Goal: Task Accomplishment & Management: Use online tool/utility

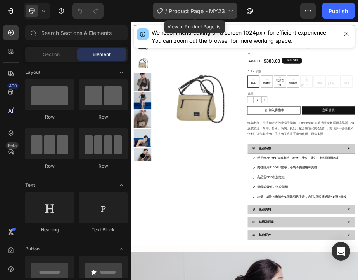
click at [226, 12] on div "/ Product Page - MY23" at bounding box center [195, 11] width 85 height 16
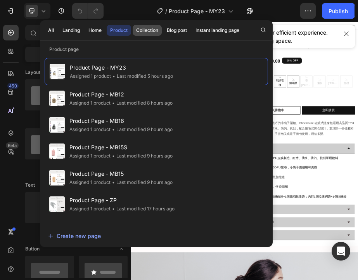
click at [145, 31] on div "Collection" at bounding box center [147, 30] width 22 height 7
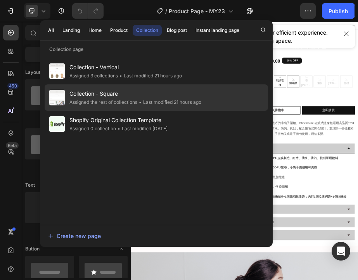
click at [145, 96] on span "Collection - Square" at bounding box center [136, 93] width 132 height 9
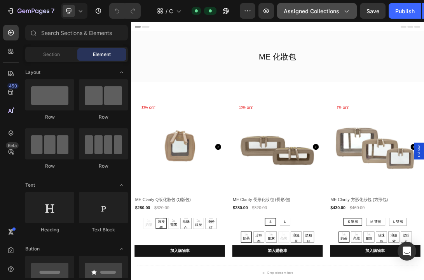
click at [314, 14] on span "Assigned Collections" at bounding box center [312, 11] width 56 height 8
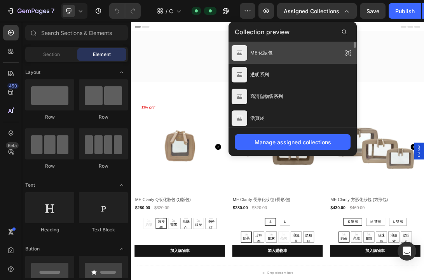
click at [308, 85] on div "ME 化妝包" at bounding box center [292, 96] width 128 height 22
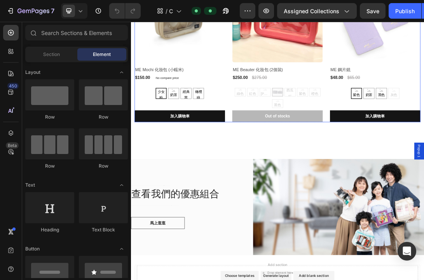
scroll to position [779, 0]
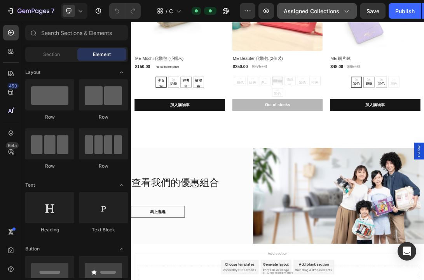
click at [319, 15] on button "Assigned Collections" at bounding box center [317, 11] width 80 height 16
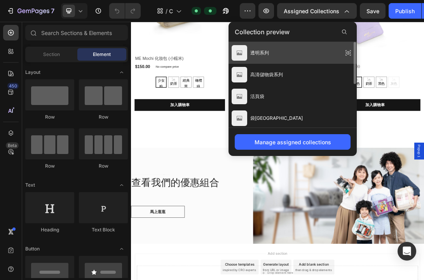
click at [303, 85] on div "透明系列" at bounding box center [292, 96] width 128 height 22
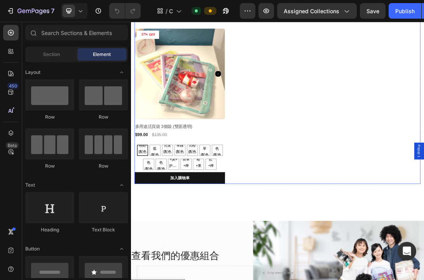
scroll to position [2228, 0]
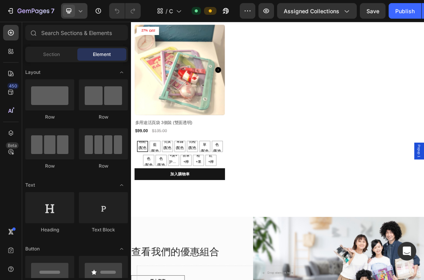
click at [82, 14] on icon at bounding box center [81, 11] width 8 height 8
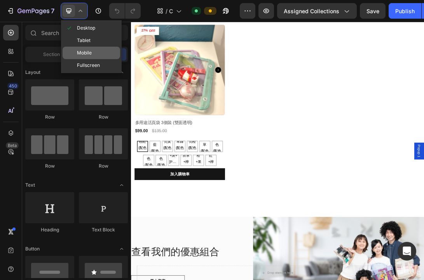
click at [90, 54] on span "Mobile" at bounding box center [84, 53] width 15 height 8
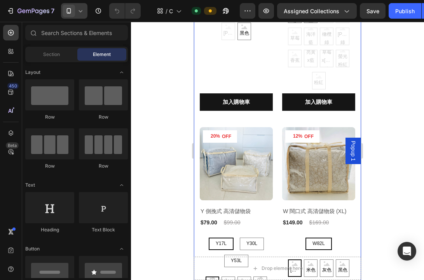
scroll to position [105, 0]
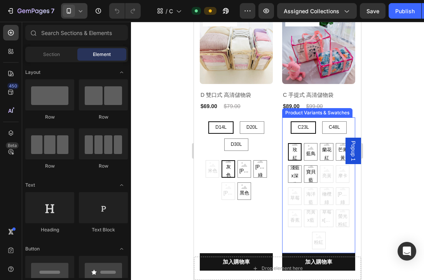
click at [273, 164] on div "玫紅 玫紅 玫紅 藍鳥 藍鳥 藍鳥 蘭花紅 蘭花紅 蘭花紅 芒果黃 芒果黃 芒果黃 淺藍x深藍 淺藍x深藍 淺藍x深藍 寶貝藍 寶貝藍 寶貝藍 亮黃 亮黃 亮…" at bounding box center [236, 180] width 73 height 40
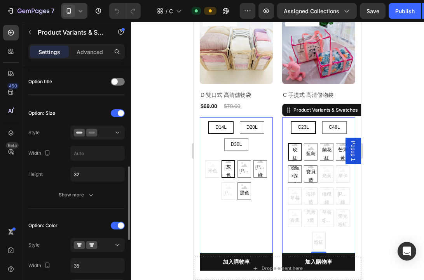
scroll to position [165, 0]
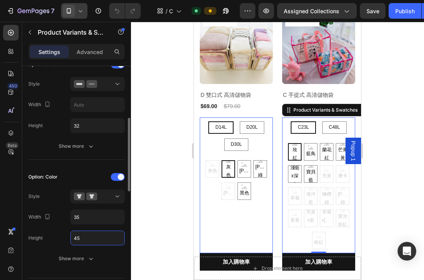
click at [85, 238] on input "45" at bounding box center [98, 238] width 54 height 14
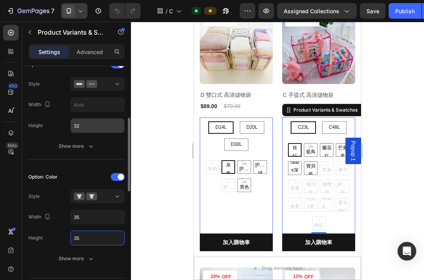
type input "35"
click at [90, 127] on input "32" at bounding box center [98, 125] width 54 height 14
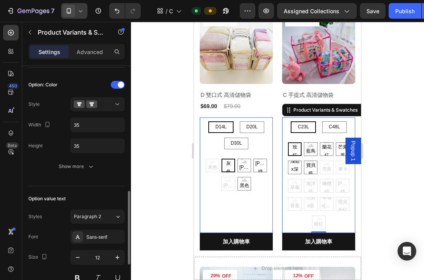
scroll to position [294, 0]
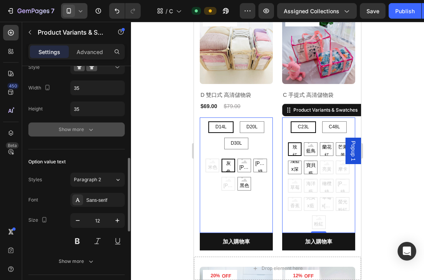
type input "30"
click at [73, 130] on div "Show more" at bounding box center [77, 129] width 36 height 8
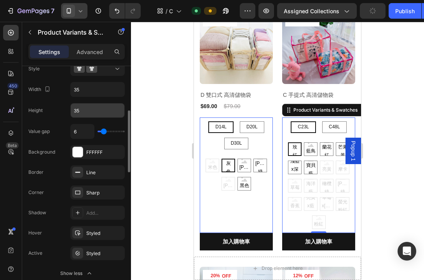
scroll to position [166, 0]
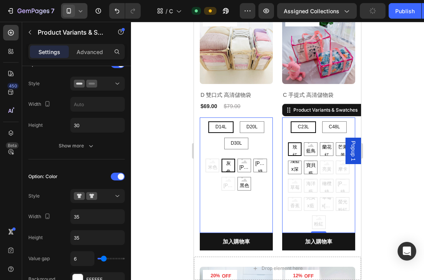
click at [81, 9] on icon at bounding box center [81, 11] width 8 height 8
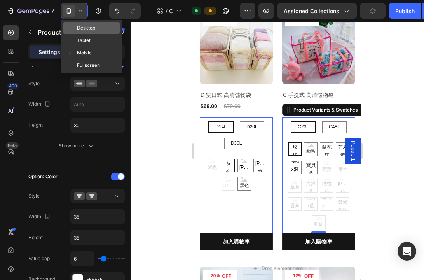
click at [81, 26] on span "Desktop" at bounding box center [86, 28] width 18 height 8
type input "14"
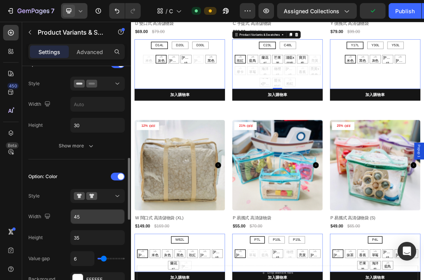
scroll to position [204, 0]
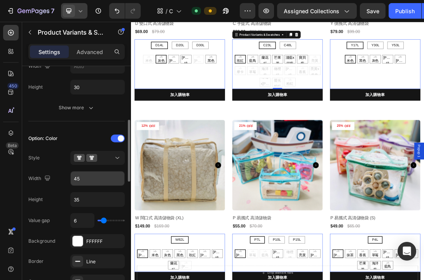
click at [88, 73] on input "45" at bounding box center [98, 66] width 54 height 14
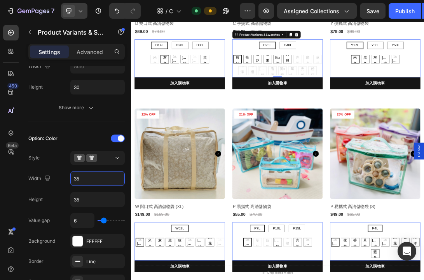
type input "35"
click at [82, 10] on icon at bounding box center [80, 11] width 3 height 2
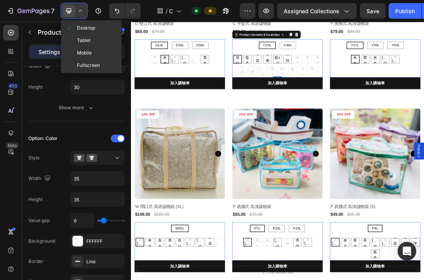
click at [84, 52] on span "Mobile" at bounding box center [84, 53] width 15 height 8
click at [84, 52] on p "Advanced" at bounding box center [90, 52] width 26 height 8
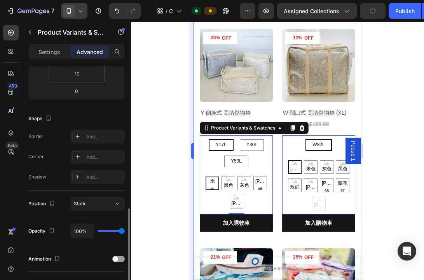
scroll to position [207, 0]
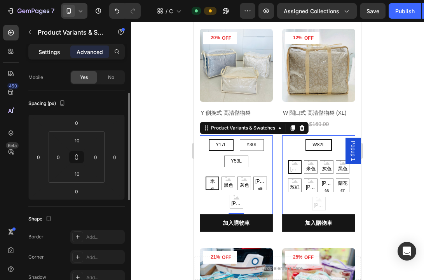
click at [53, 47] on div "Settings" at bounding box center [49, 51] width 39 height 12
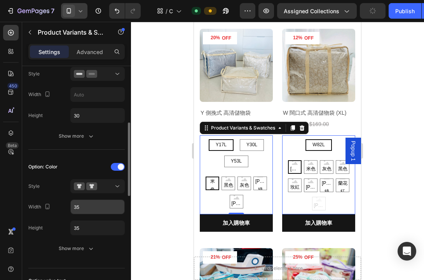
scroll to position [179, 0]
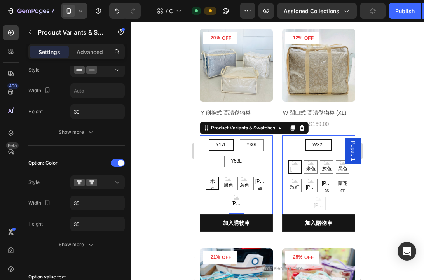
click at [80, 13] on icon at bounding box center [81, 11] width 8 height 8
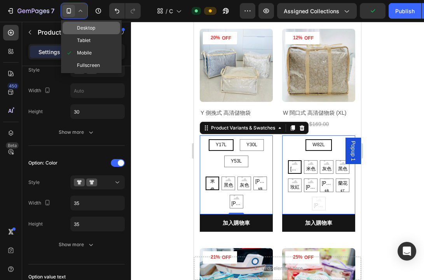
click at [92, 30] on span "Desktop" at bounding box center [86, 28] width 18 height 8
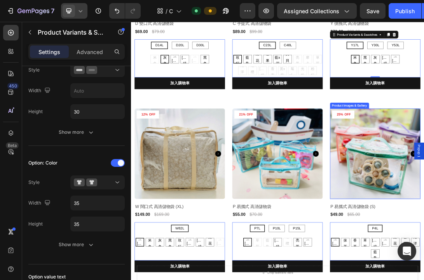
scroll to position [689, 0]
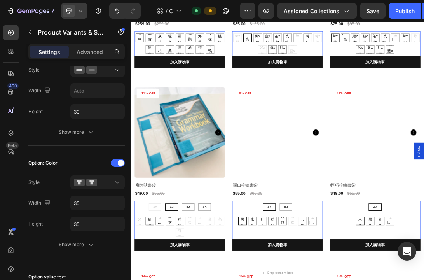
scroll to position [1212, 0]
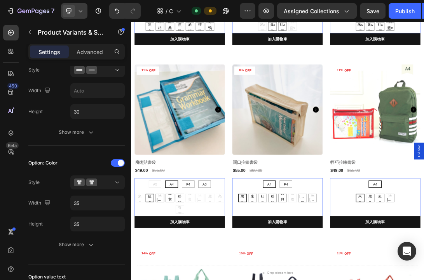
click at [80, 12] on icon at bounding box center [81, 11] width 8 height 8
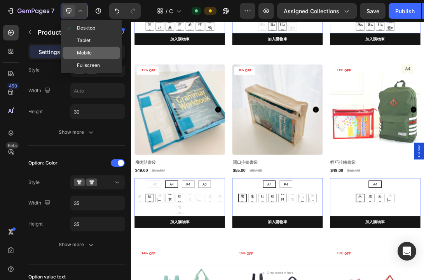
click at [94, 59] on div "Mobile" at bounding box center [91, 65] width 57 height 12
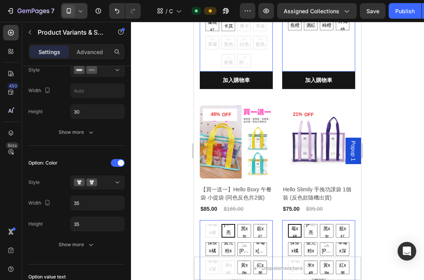
scroll to position [343, 0]
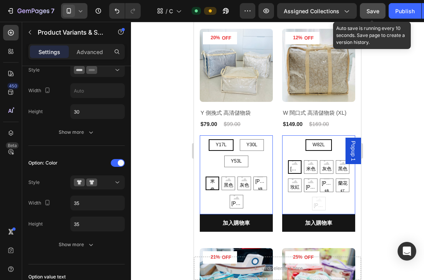
click at [358, 12] on span "Save" at bounding box center [372, 11] width 13 height 7
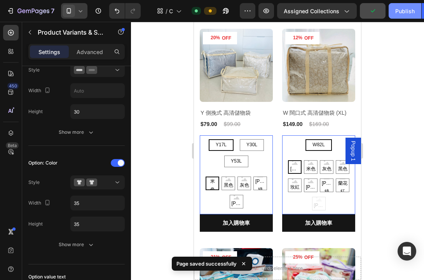
click at [358, 12] on div "Publish" at bounding box center [404, 11] width 19 height 8
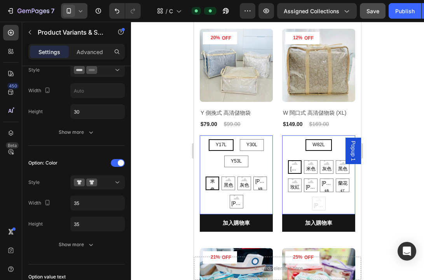
scroll to position [0, 0]
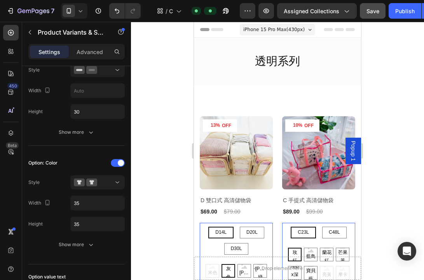
click at [79, 12] on icon at bounding box center [81, 11] width 8 height 8
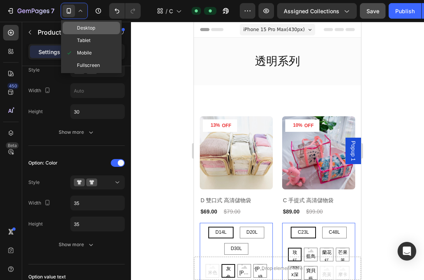
click at [84, 27] on span "Desktop" at bounding box center [86, 28] width 18 height 8
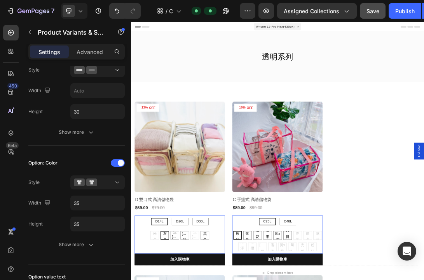
type input "14"
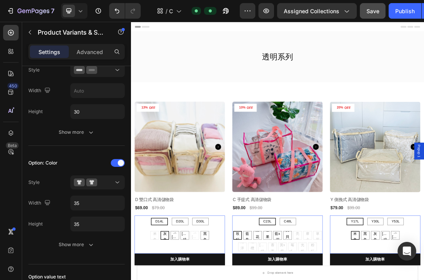
scroll to position [280, 0]
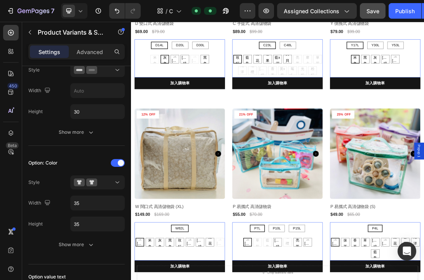
click at [310, 69] on div "藍鳥" at bounding box center [316, 65] width 16 height 10
click at [316, 74] on input "藍鳥 藍鳥 藍鳥" at bounding box center [316, 74] width 0 height 0
radio input "true"
click at [280, 66] on div "C23L C23L C23L C48L C48L C48L 玫紅 玫紅 玫紅 藍鳥 藍鳥 藍鳥 蘭花紅 蘭花紅 蘭花紅 芒果黃 芒果黃 芒果黃 淺藍x深藍 淺…" at bounding box center [209, 70] width 144 height 35
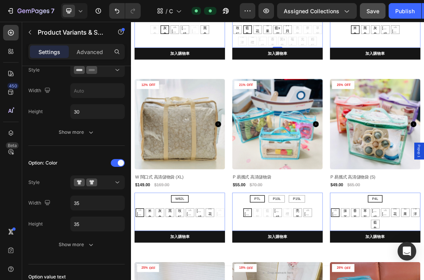
scroll to position [339, 0]
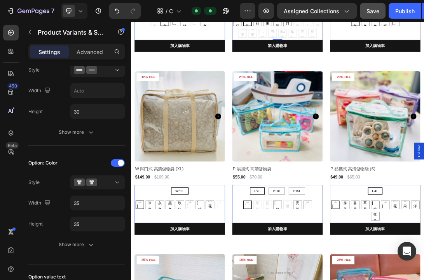
click at [81, 14] on icon at bounding box center [81, 11] width 8 height 8
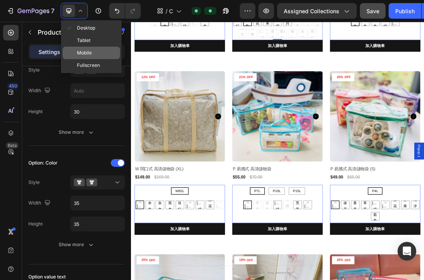
click at [96, 59] on div "Mobile" at bounding box center [91, 65] width 57 height 12
type input "12"
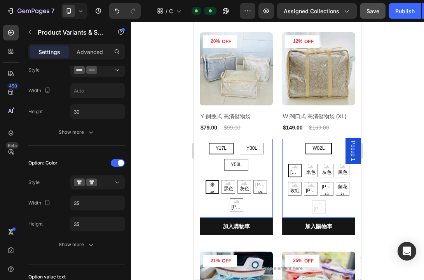
scroll to position [173, 0]
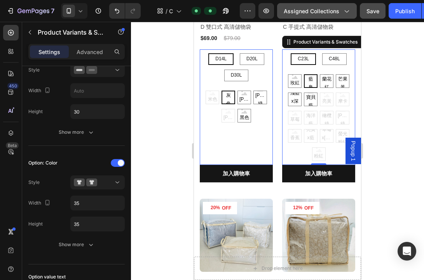
click at [303, 13] on span "Assigned Collections" at bounding box center [312, 11] width 56 height 8
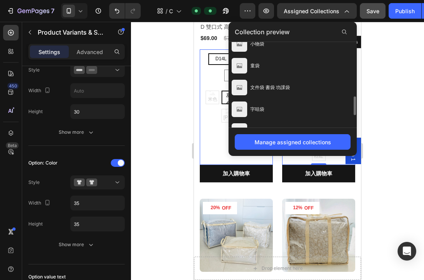
scroll to position [213, 0]
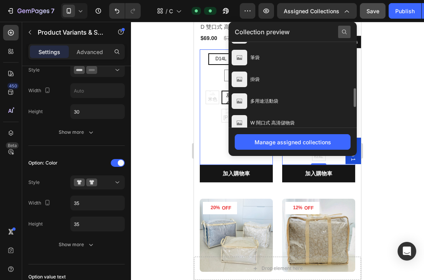
click at [342, 29] on icon at bounding box center [344, 32] width 6 height 6
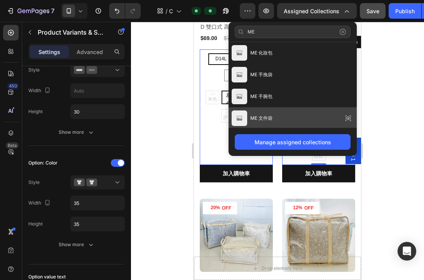
scroll to position [89, 0]
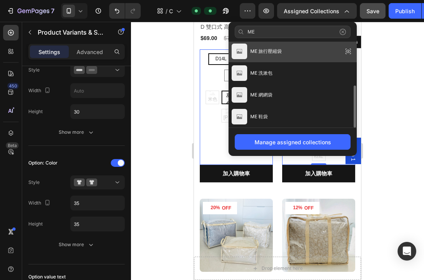
type input "M"
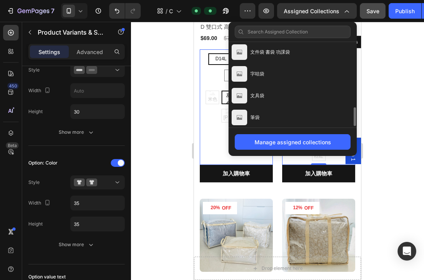
scroll to position [223, 0]
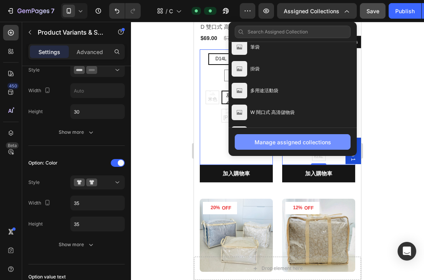
click at [300, 140] on div "Manage assigned collections" at bounding box center [292, 142] width 77 height 8
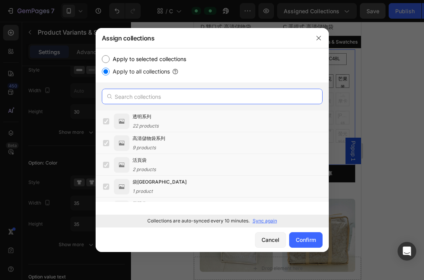
click at [158, 99] on input "text" at bounding box center [212, 97] width 221 height 16
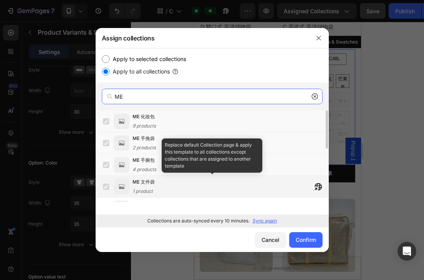
type input "ME"
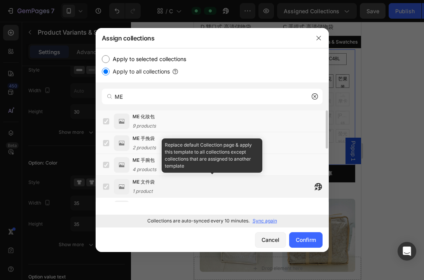
click at [106, 188] on label at bounding box center [106, 186] width 6 height 6
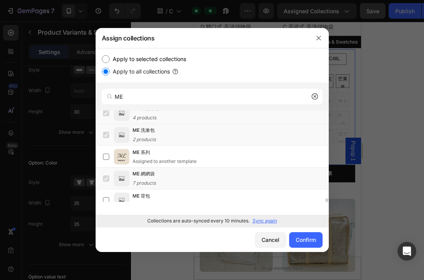
scroll to position [148, 0]
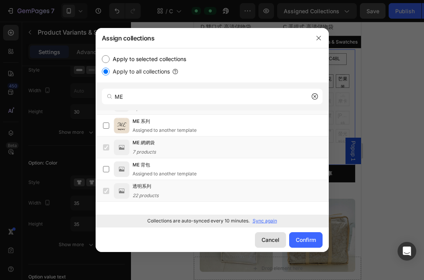
click at [266, 238] on div "Cancel" at bounding box center [270, 239] width 18 height 8
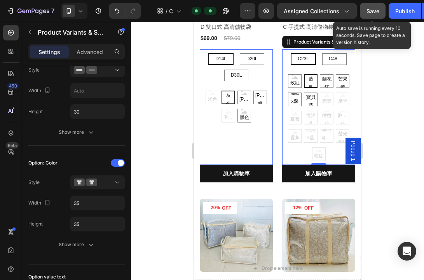
click at [358, 10] on span "Save" at bounding box center [372, 11] width 13 height 7
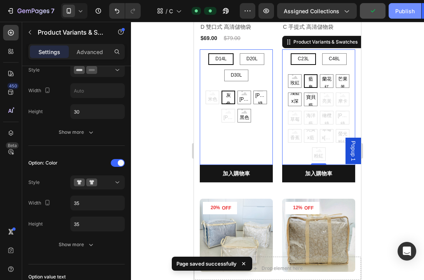
click at [358, 10] on div "Publish" at bounding box center [404, 11] width 19 height 8
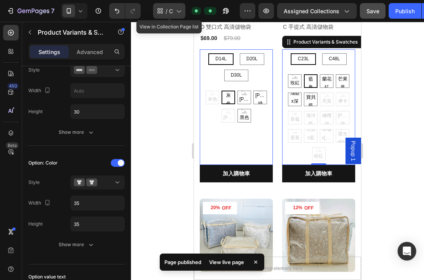
click at [177, 10] on icon at bounding box center [179, 11] width 4 height 2
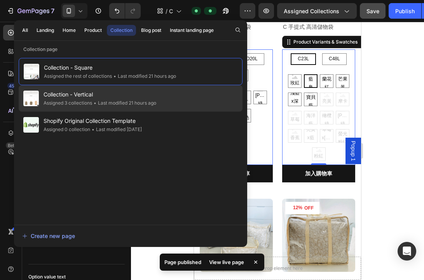
click at [166, 111] on div "Collection - Vertical Assigned 3 collections • Last modified 21 hours ago" at bounding box center [131, 124] width 224 height 26
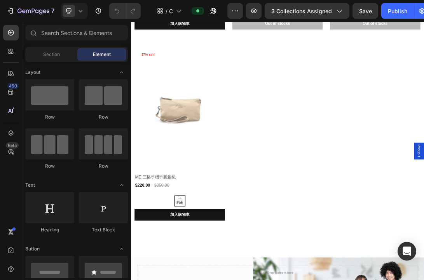
scroll to position [736, 0]
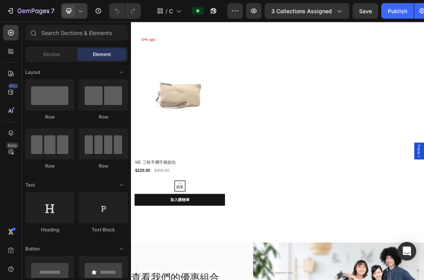
click at [78, 12] on icon at bounding box center [81, 11] width 8 height 8
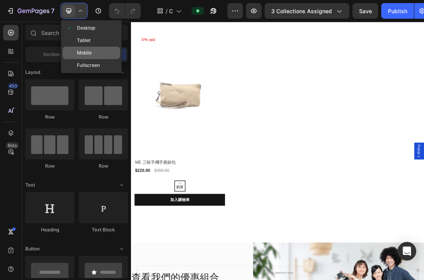
click at [92, 59] on div "Mobile" at bounding box center [91, 65] width 57 height 12
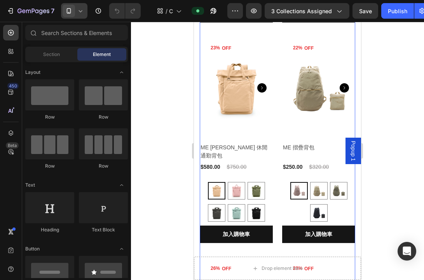
scroll to position [293, 0]
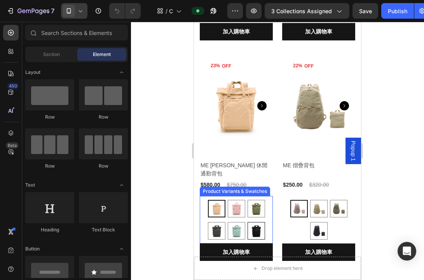
click at [264, 222] on img at bounding box center [256, 230] width 17 height 17
click at [256, 221] on input "亮黑 亮黑" at bounding box center [256, 221] width 0 height 0
radio input "true"
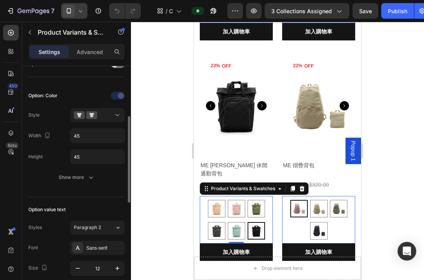
scroll to position [135, 0]
click at [87, 137] on input "45" at bounding box center [98, 135] width 54 height 14
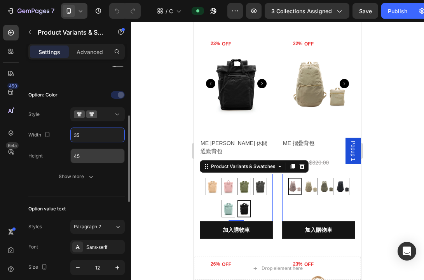
type input "35"
click at [88, 158] on input "45" at bounding box center [98, 156] width 54 height 14
click at [85, 157] on input "45" at bounding box center [98, 156] width 54 height 14
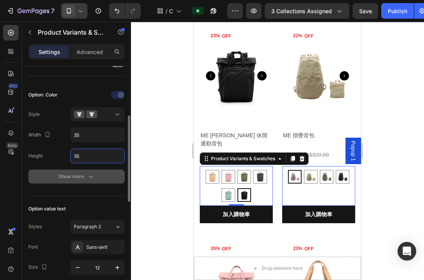
type input "35"
click at [74, 179] on div "Show more" at bounding box center [77, 176] width 36 height 8
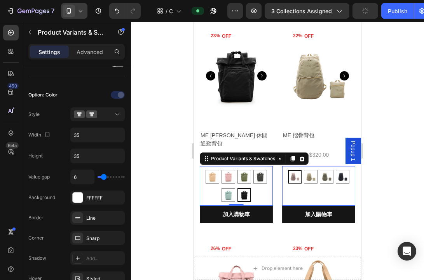
click at [71, 12] on icon at bounding box center [69, 11] width 8 height 8
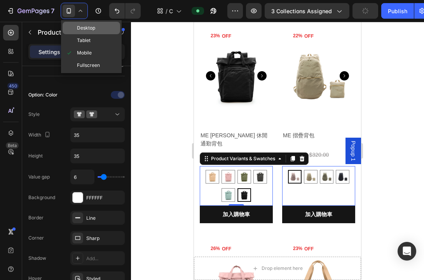
click at [80, 28] on span "Desktop" at bounding box center [86, 28] width 18 height 8
type input "14"
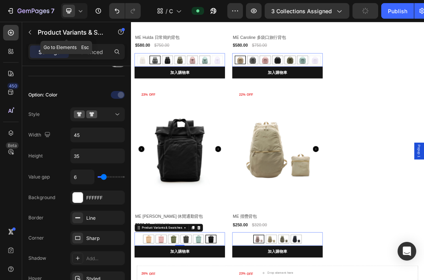
scroll to position [328, 0]
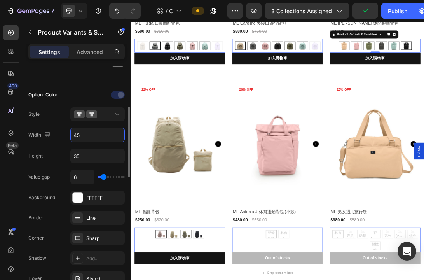
click at [90, 134] on input "45" at bounding box center [98, 135] width 54 height 14
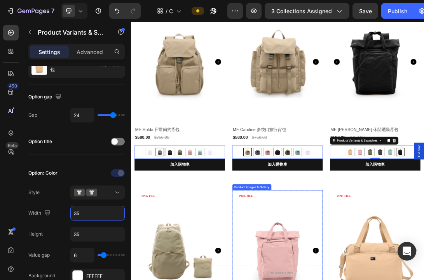
scroll to position [0, 0]
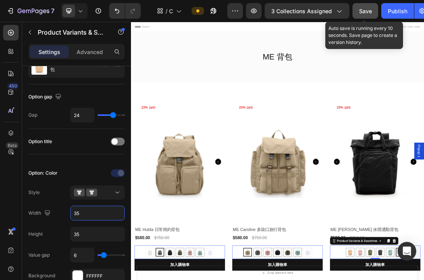
type input "35"
click at [365, 12] on span "Save" at bounding box center [365, 11] width 13 height 7
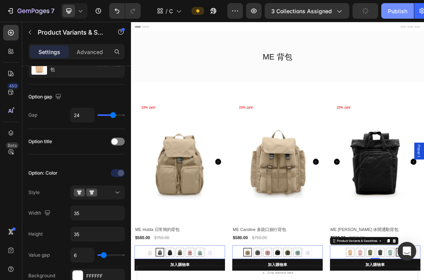
click at [394, 10] on div "Publish" at bounding box center [397, 11] width 19 height 8
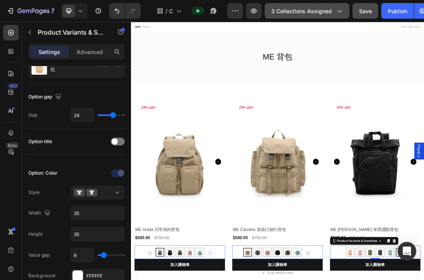
click at [288, 15] on button "3 collections assigned" at bounding box center [306, 11] width 85 height 16
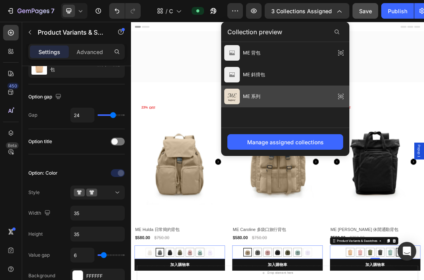
click at [259, 98] on span "ME 系列" at bounding box center [251, 96] width 17 height 7
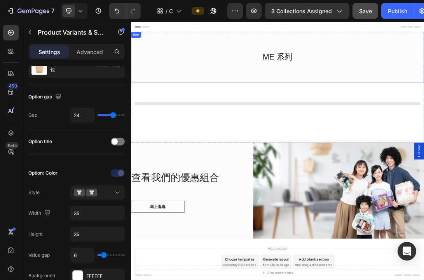
select select "灰色"
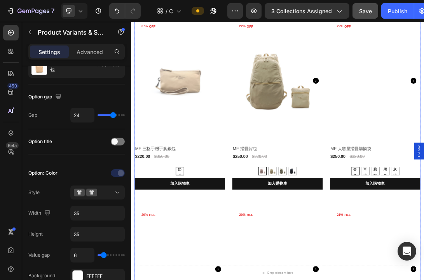
scroll to position [736, 0]
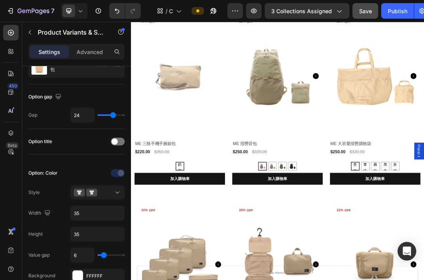
click at [77, 10] on icon at bounding box center [81, 11] width 8 height 8
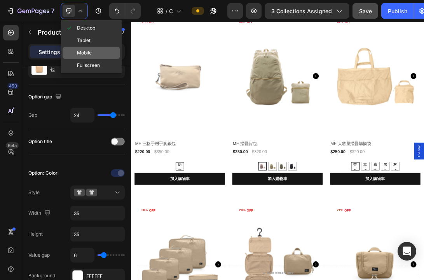
click at [97, 59] on div "Mobile" at bounding box center [91, 65] width 57 height 12
type input "12"
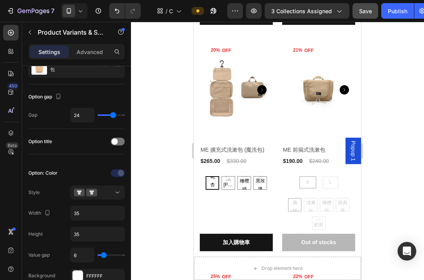
scroll to position [1142, 0]
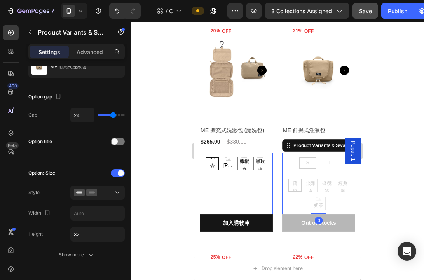
click at [98, 234] on input "32" at bounding box center [98, 234] width 54 height 14
type input "30"
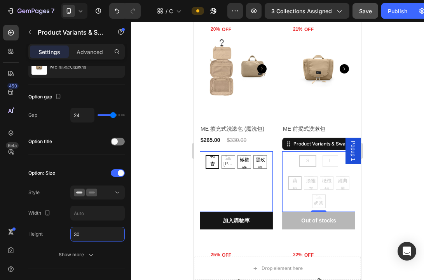
click at [169, 207] on div at bounding box center [277, 151] width 293 height 258
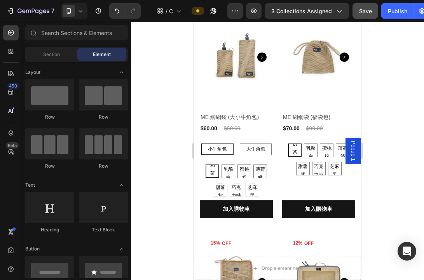
scroll to position [1795, 0]
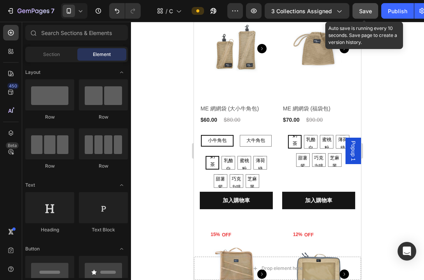
click at [364, 14] on div "Save" at bounding box center [365, 11] width 13 height 8
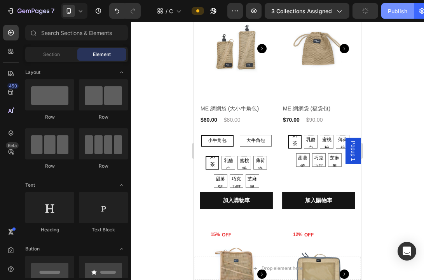
click at [395, 14] on div "Publish" at bounding box center [397, 11] width 19 height 8
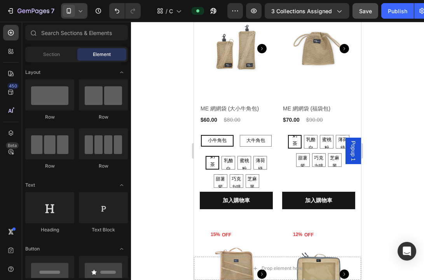
click at [75, 10] on div at bounding box center [74, 11] width 26 height 16
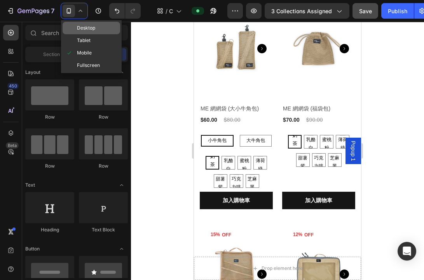
click at [84, 26] on span "Desktop" at bounding box center [86, 28] width 18 height 8
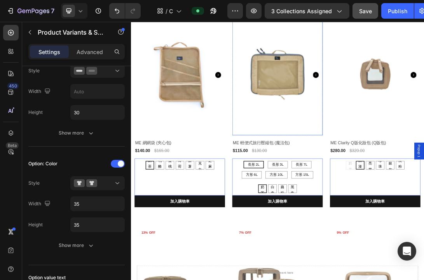
scroll to position [1994, 0]
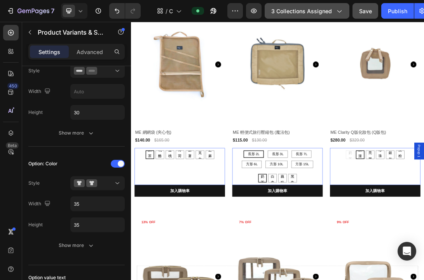
click at [304, 12] on span "3 collections assigned" at bounding box center [301, 11] width 61 height 8
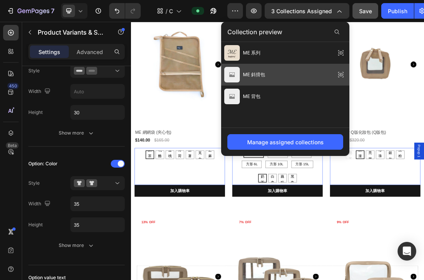
click at [269, 72] on div "ME 斜揹包" at bounding box center [285, 75] width 128 height 22
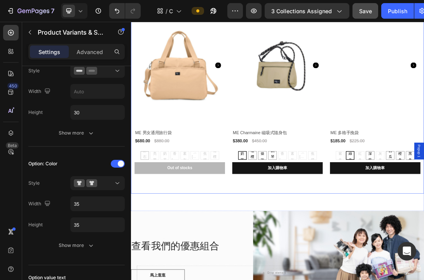
scroll to position [143, 0]
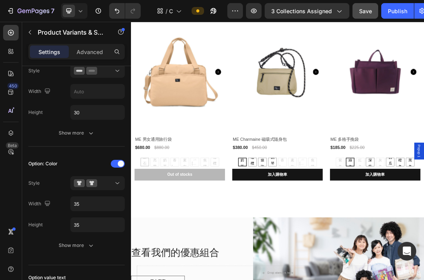
click at [280, 243] on div "奶茶 奶茶 奶茶 橄欖綠 橄欖綠 橄欖綠 乾燥玫瑰 乾燥玫瑰 乾燥玫瑰 鋼琴黑 鋼琴黑 鋼琴黑 香芋紫 香芋紫 香芋紫 素灰 素灰 素灰 亞麻黃 亞麻黃 亞麻…" at bounding box center [209, 245] width 144 height 14
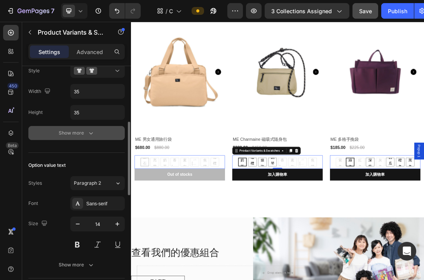
click at [89, 133] on icon "button" at bounding box center [91, 133] width 8 height 8
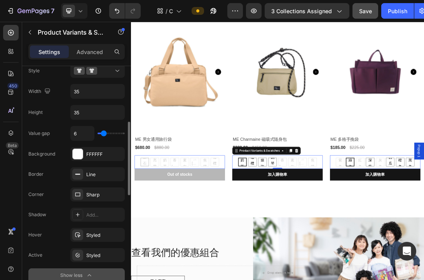
click at [81, 14] on icon at bounding box center [81, 11] width 8 height 8
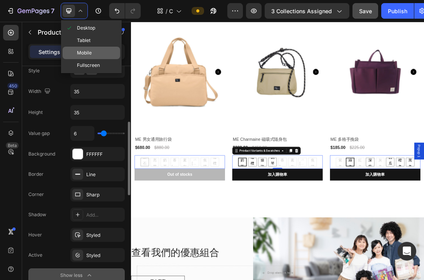
click at [97, 59] on div "Mobile" at bounding box center [91, 65] width 57 height 12
type input "12"
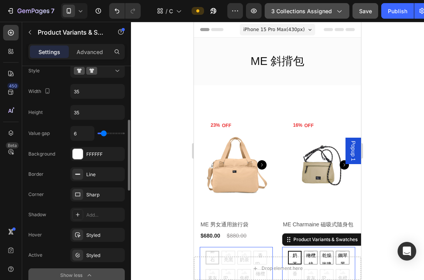
click at [325, 13] on span "3 collections assigned" at bounding box center [301, 11] width 61 height 8
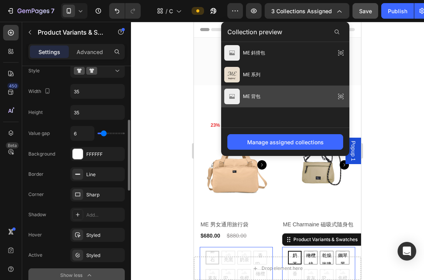
click at [277, 90] on div "ME 背包" at bounding box center [285, 96] width 128 height 22
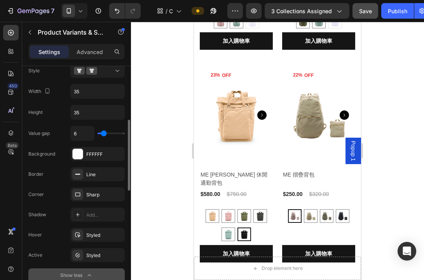
scroll to position [280, 0]
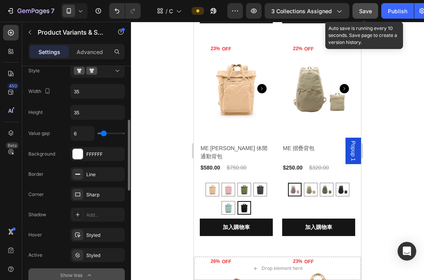
click at [360, 11] on span "Save" at bounding box center [365, 11] width 13 height 7
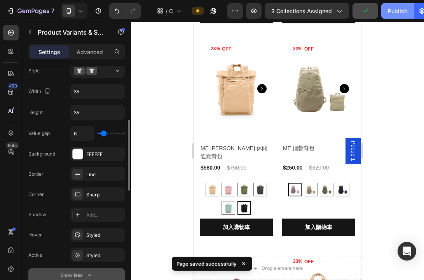
click at [390, 11] on div "Publish" at bounding box center [397, 11] width 19 height 8
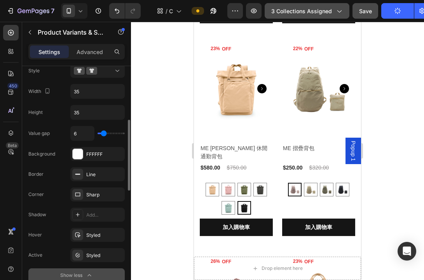
click at [302, 14] on span "3 collections assigned" at bounding box center [301, 11] width 61 height 8
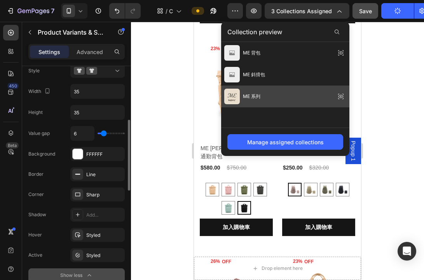
click at [280, 94] on div "ME 系列" at bounding box center [285, 96] width 128 height 22
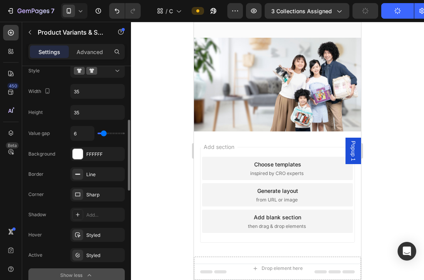
scroll to position [0, 0]
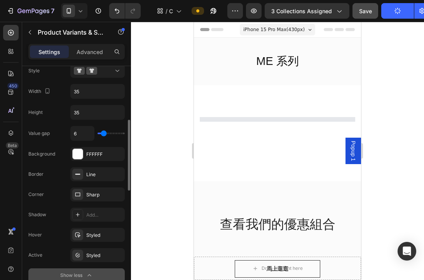
select select "灰色"
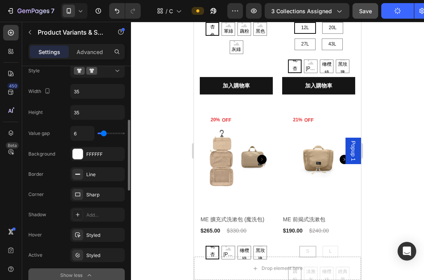
scroll to position [1167, 0]
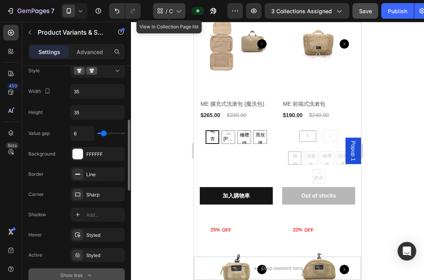
click at [173, 13] on span "Collection - Vertical" at bounding box center [171, 11] width 4 height 8
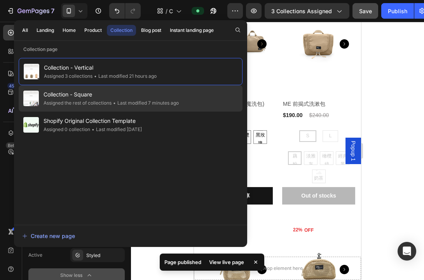
click at [125, 96] on span "Collection - Square" at bounding box center [110, 94] width 135 height 9
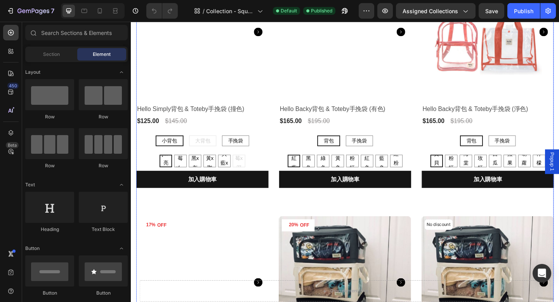
scroll to position [1638, 0]
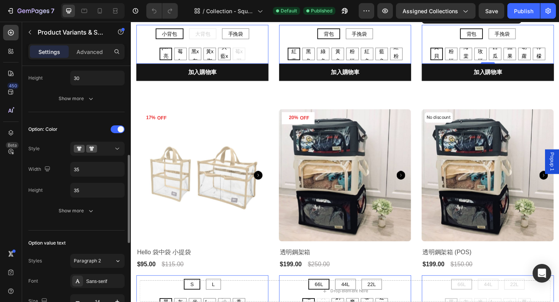
scroll to position [229, 0]
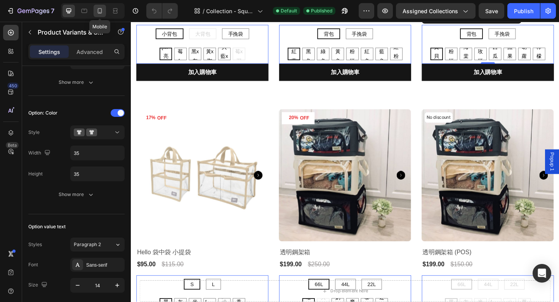
click at [99, 10] on icon at bounding box center [100, 11] width 8 height 8
type input "12"
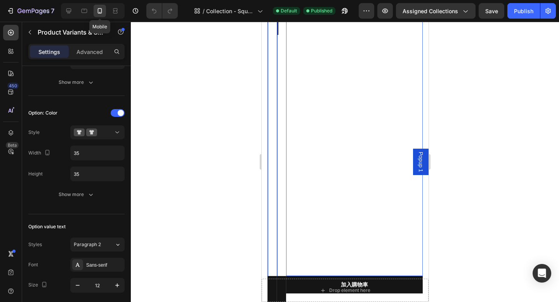
scroll to position [1690, 0]
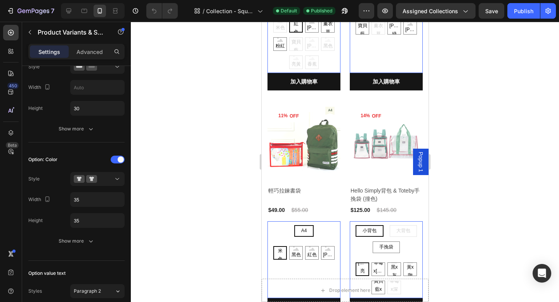
scroll to position [1671, 0]
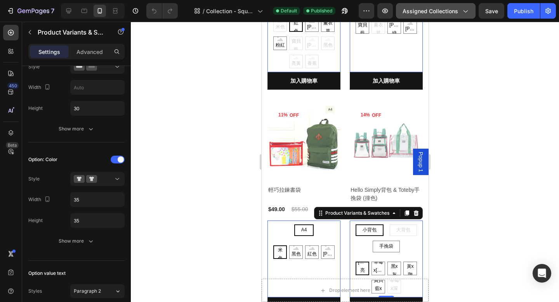
click at [446, 13] on span "Assigned Collections" at bounding box center [431, 11] width 56 height 8
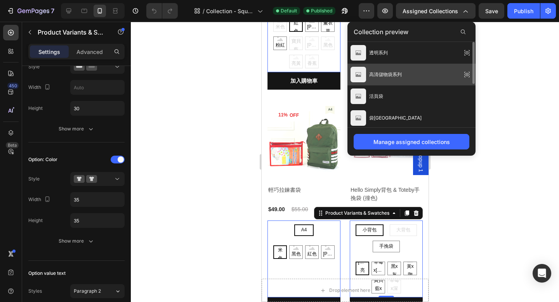
drag, startPoint x: 401, startPoint y: 74, endPoint x: 140, endPoint y: 52, distance: 262.3
click at [401, 74] on span "高清儲物袋系列" at bounding box center [385, 74] width 33 height 7
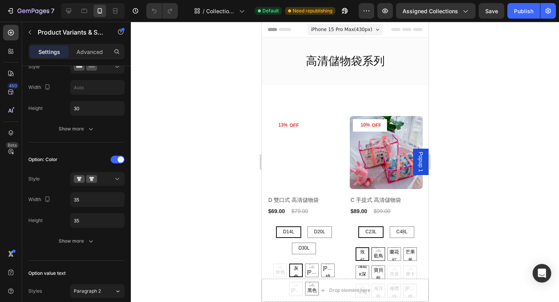
scroll to position [90, 0]
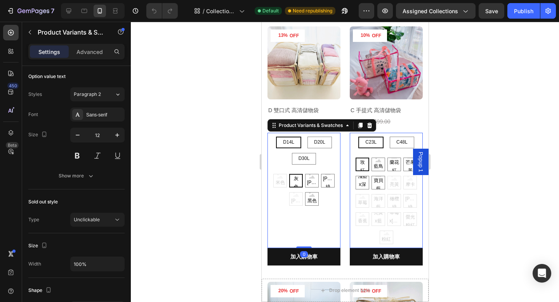
click at [318, 152] on div "D14L D14L D14L D20L D20L D20L D30L D30L D30L" at bounding box center [303, 151] width 73 height 28
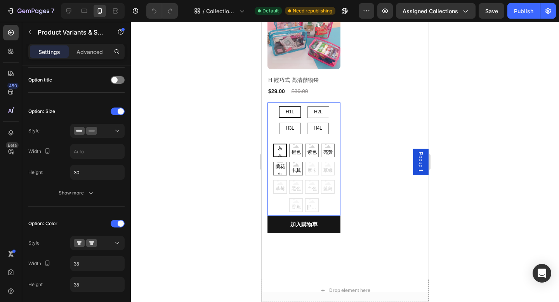
scroll to position [1170, 0]
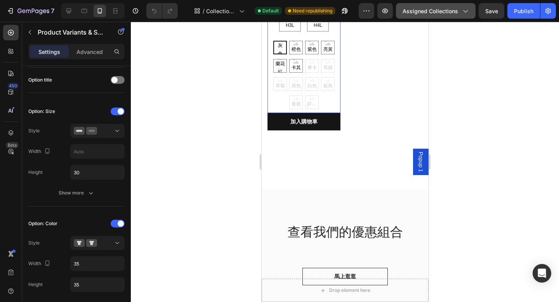
click at [420, 11] on span "Assigned Collections" at bounding box center [431, 11] width 56 height 8
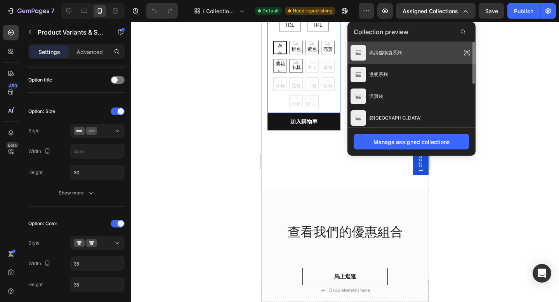
click at [402, 54] on span "高清儲物袋系列" at bounding box center [385, 52] width 33 height 7
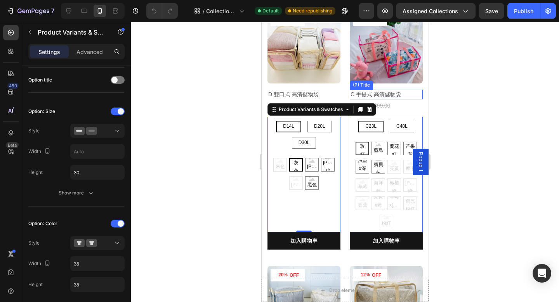
scroll to position [160, 0]
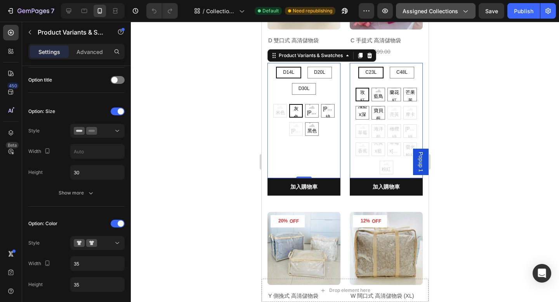
click at [431, 16] on button "Assigned Collections" at bounding box center [436, 11] width 80 height 16
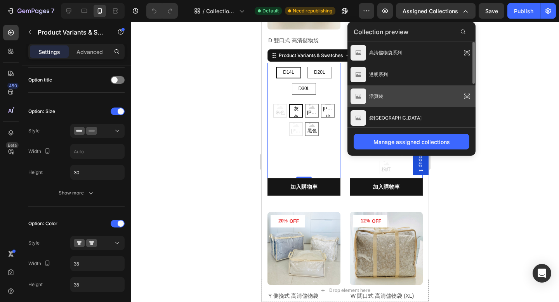
drag, startPoint x: 389, startPoint y: 96, endPoint x: 127, endPoint y: 74, distance: 262.7
click at [389, 129] on div "活頁袋" at bounding box center [412, 140] width 128 height 22
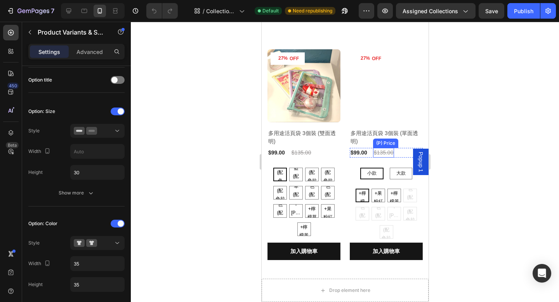
scroll to position [85, 0]
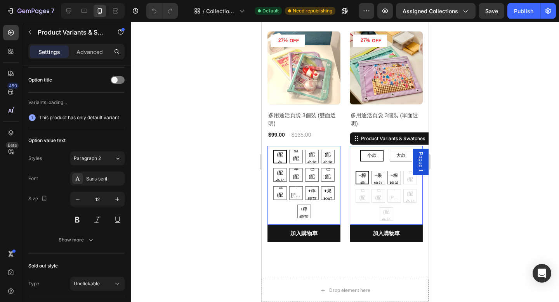
click at [340, 153] on div "小款 小款 小款 大款 大款 大款" at bounding box center [303, 184] width 73 height 68
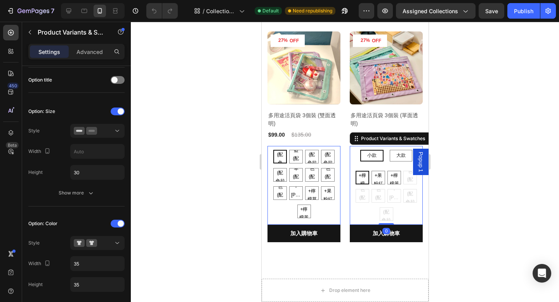
click at [340, 153] on div "小款 小款 小款 大款 大款 大款" at bounding box center [303, 184] width 73 height 68
click at [426, 15] on span "Assigned Collections" at bounding box center [431, 11] width 56 height 8
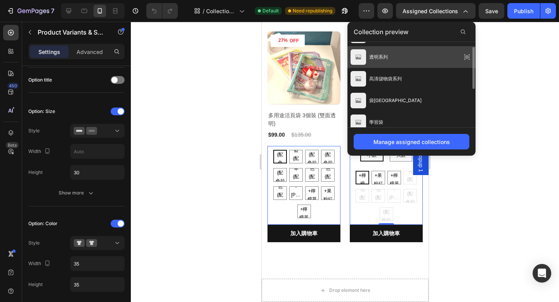
scroll to position [23, 0]
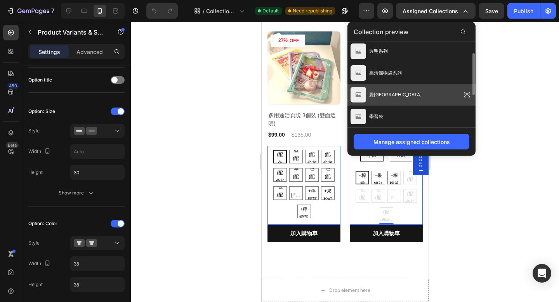
click at [414, 127] on div "袋中袋" at bounding box center [412, 138] width 128 height 22
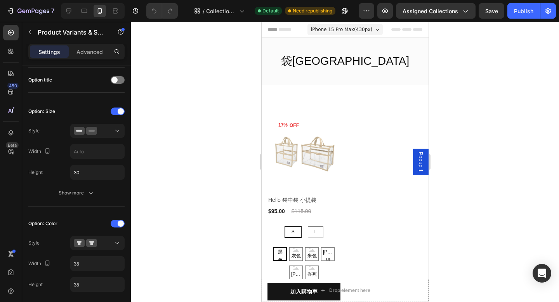
click at [303, 232] on div "S S S L L L" at bounding box center [303, 232] width 73 height 12
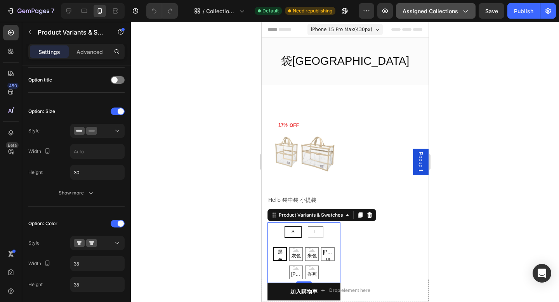
click at [418, 9] on span "Assigned Collections" at bounding box center [431, 11] width 56 height 8
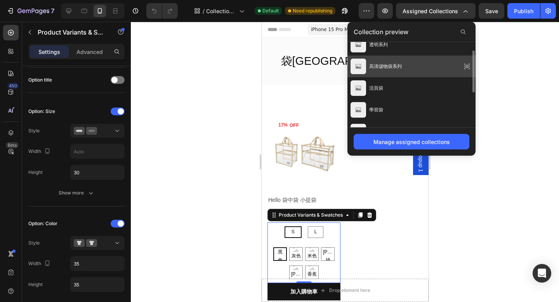
scroll to position [30, 0]
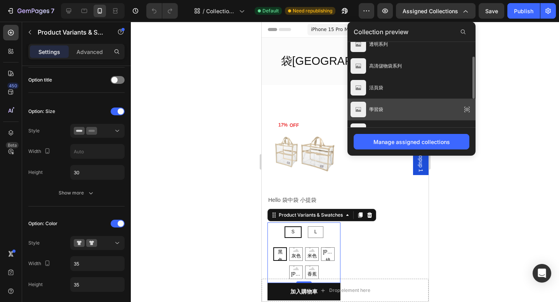
drag, startPoint x: 402, startPoint y: 109, endPoint x: 140, endPoint y: 87, distance: 262.7
click at [402, 142] on div "學習袋" at bounding box center [412, 153] width 128 height 22
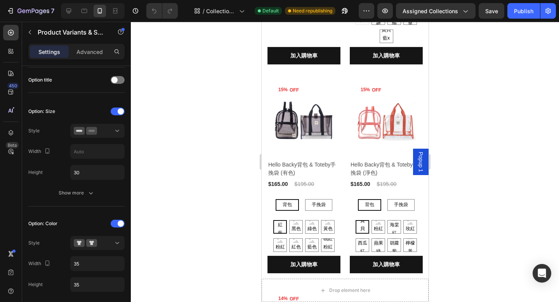
scroll to position [306, 0]
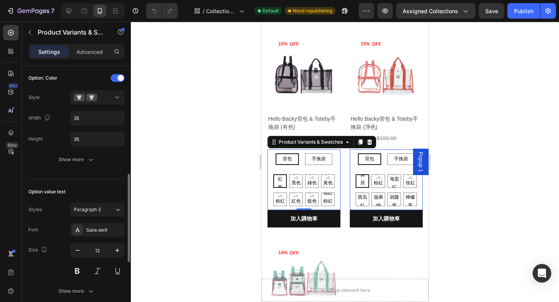
scroll to position [277, 0]
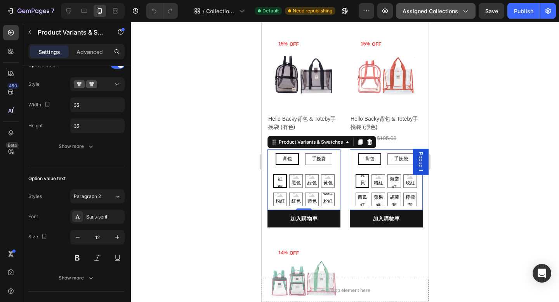
click at [427, 12] on span "Assigned Collections" at bounding box center [431, 11] width 56 height 8
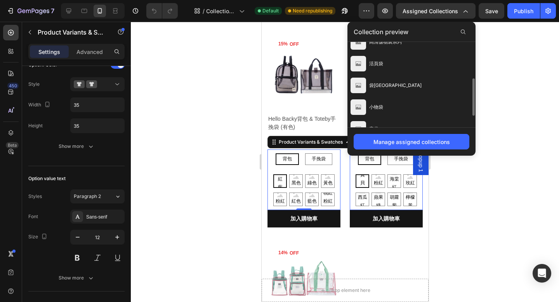
scroll to position [87, 0]
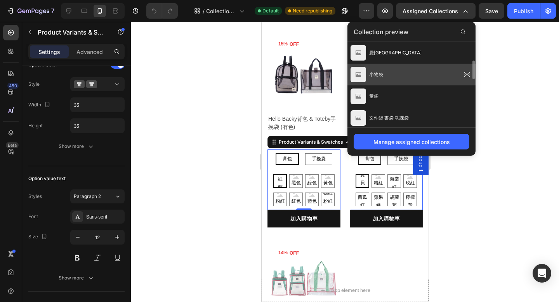
click at [407, 107] on div "小物袋" at bounding box center [412, 118] width 128 height 22
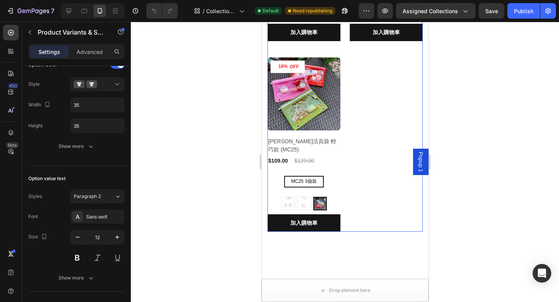
scroll to position [1063, 0]
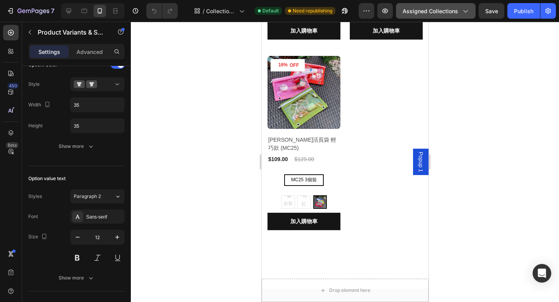
click at [426, 12] on span "Assigned Collections" at bounding box center [431, 11] width 56 height 8
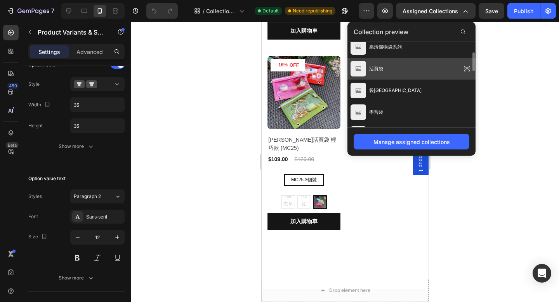
scroll to position [94, 0]
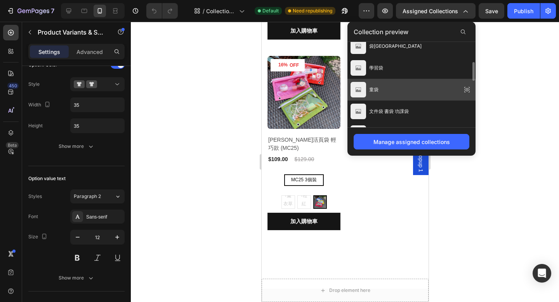
drag, startPoint x: 408, startPoint y: 88, endPoint x: 146, endPoint y: 67, distance: 262.2
click at [408, 122] on div "童袋" at bounding box center [412, 133] width 128 height 22
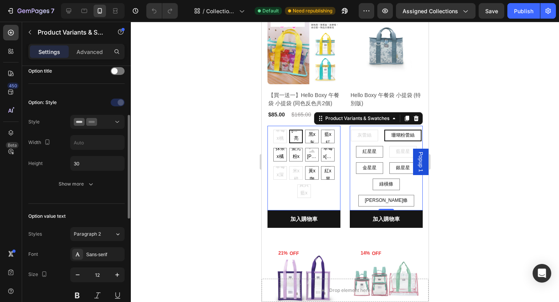
scroll to position [126, 0]
click at [117, 124] on icon at bounding box center [117, 124] width 8 height 8
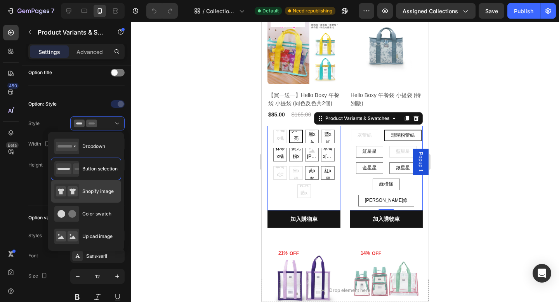
click at [95, 196] on div "Shopify image" at bounding box center [83, 192] width 59 height 16
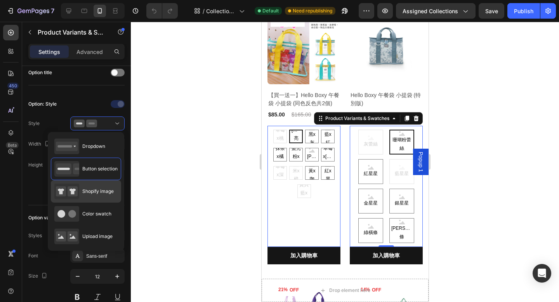
type input "64"
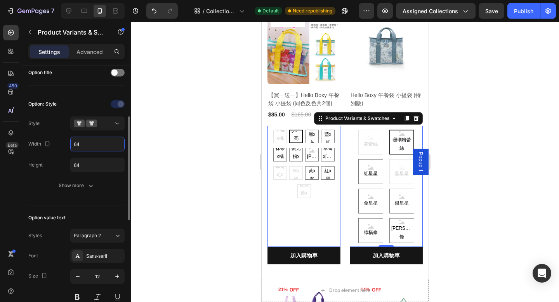
click at [90, 142] on input "64" at bounding box center [98, 144] width 54 height 14
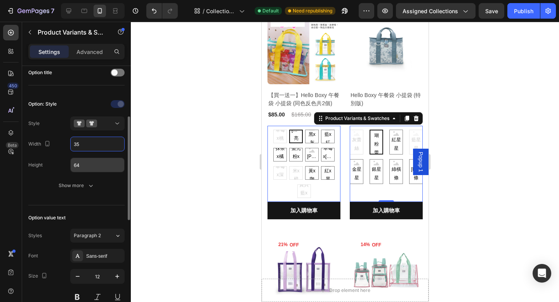
type input "35"
click at [91, 164] on input "64" at bounding box center [98, 165] width 54 height 14
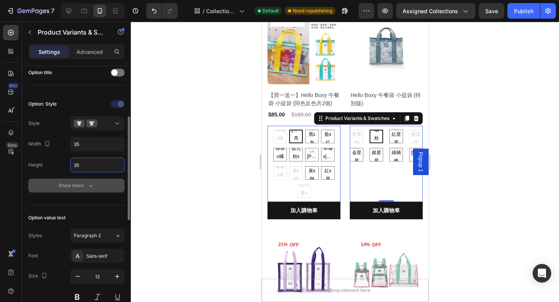
type input "35"
click at [72, 185] on div "Show more" at bounding box center [77, 186] width 36 height 8
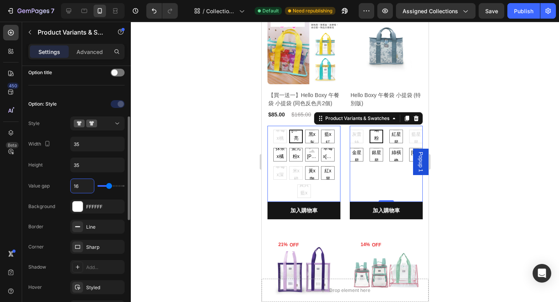
click at [82, 188] on input "16" at bounding box center [82, 186] width 23 height 14
type input "6"
click at [183, 181] on div at bounding box center [345, 162] width 428 height 280
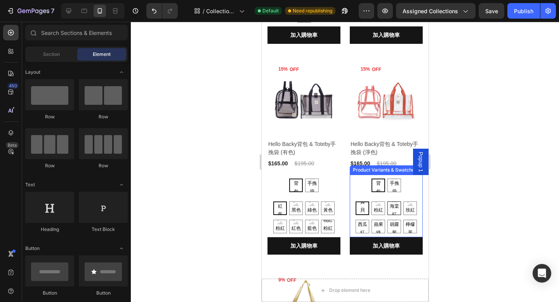
scroll to position [506, 0]
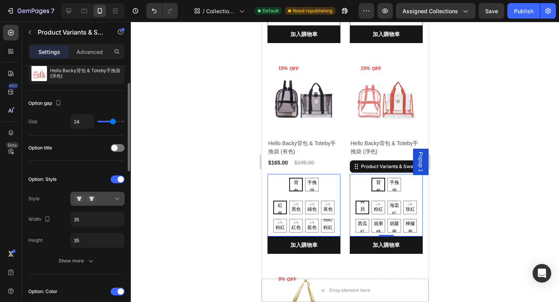
click at [103, 199] on div at bounding box center [97, 199] width 47 height 8
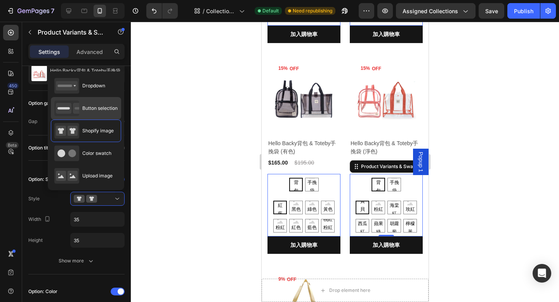
click at [113, 107] on span "Button selection" at bounding box center [99, 108] width 35 height 7
type input "30"
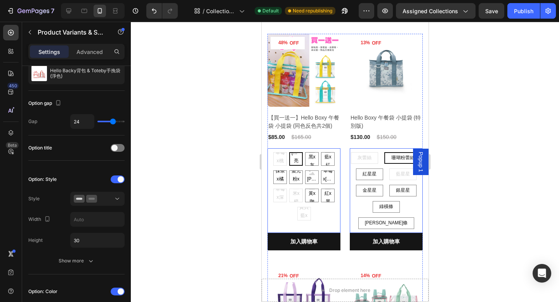
scroll to position [22, 0]
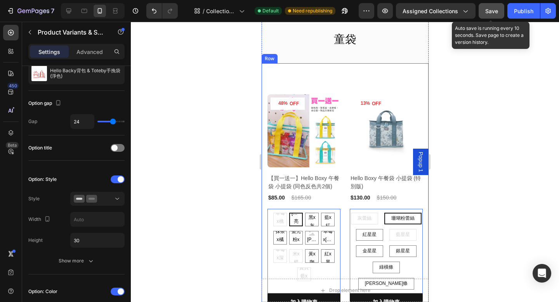
click at [496, 12] on span "Save" at bounding box center [491, 11] width 13 height 7
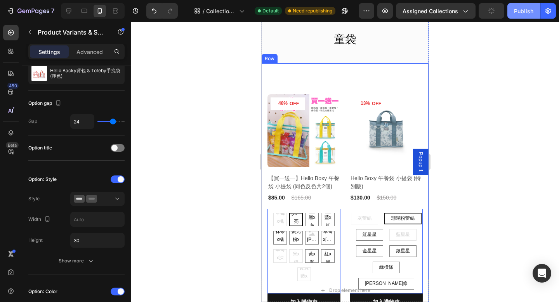
click at [525, 12] on div "Publish" at bounding box center [523, 11] width 19 height 8
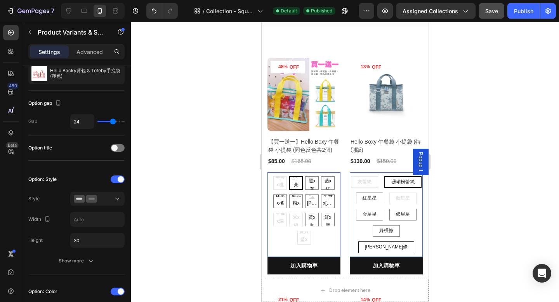
scroll to position [59, 0]
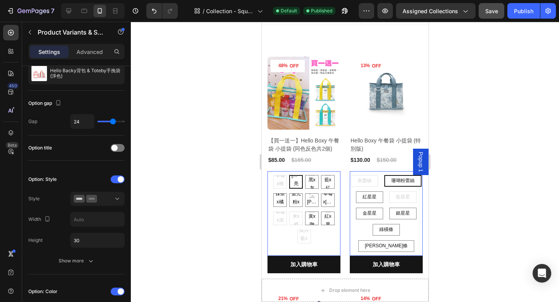
click at [340, 187] on div "灰蕾絲 灰蕾絲 灰蕾絲 珊瑚粉蕾絲 珊瑚粉蕾絲 珊瑚粉蕾絲 紅星星 紅星星 紅星星 藍星星 藍星星 藍星星 金星星 金星星 金星星 銀星星 銀星星 銀星星 綠…" at bounding box center [303, 209] width 73 height 68
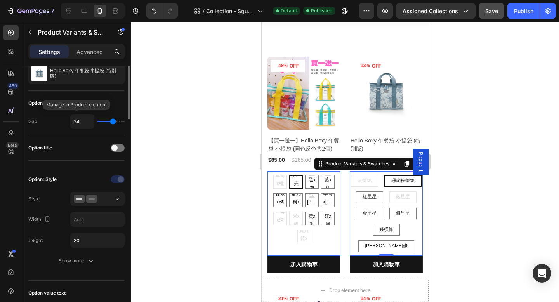
scroll to position [0, 0]
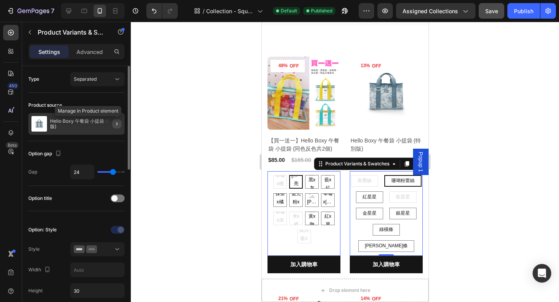
click at [117, 124] on icon "button" at bounding box center [117, 124] width 6 height 6
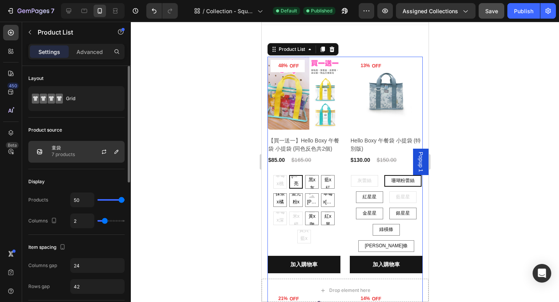
click at [91, 153] on div at bounding box center [107, 151] width 34 height 21
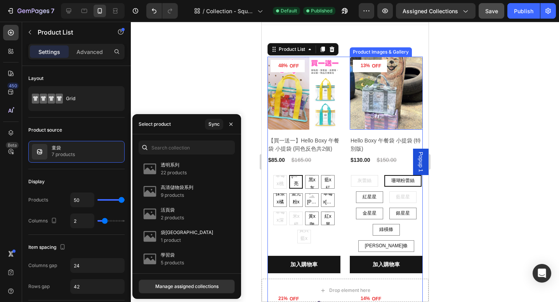
click at [368, 100] on img at bounding box center [386, 93] width 73 height 73
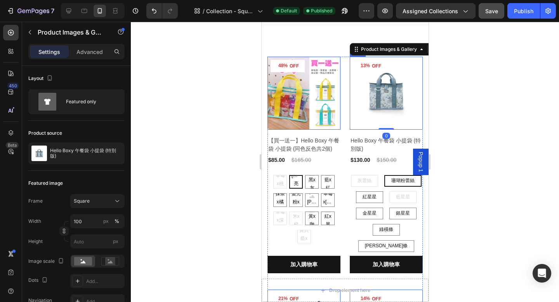
click at [340, 134] on div "13% OFF (P) Tag Product Images & Gallery 0 Row Hello Boxy 午餐袋 小提袋 (特別版) (P) Tit…" at bounding box center [303, 165] width 73 height 217
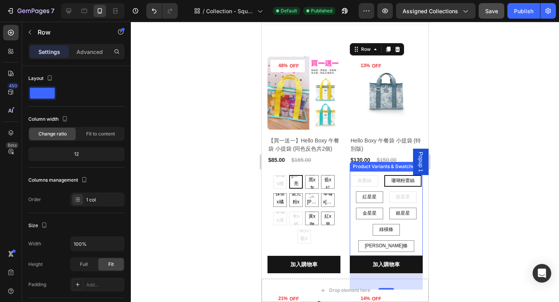
click at [340, 184] on div "灰蕾絲 灰蕾絲 灰蕾絲 珊瑚粉蕾絲 珊瑚粉蕾絲 珊瑚粉蕾絲 紅星星 紅星星 紅星星 藍星星 藍星星 藍星星 金星星 金星星 金星星 銀星星 銀星星 銀星星 綠…" at bounding box center [303, 209] width 73 height 68
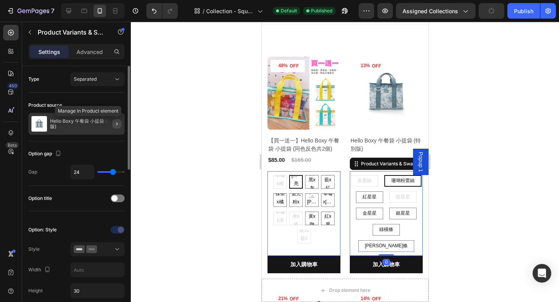
click at [116, 123] on icon "button" at bounding box center [117, 124] width 6 height 6
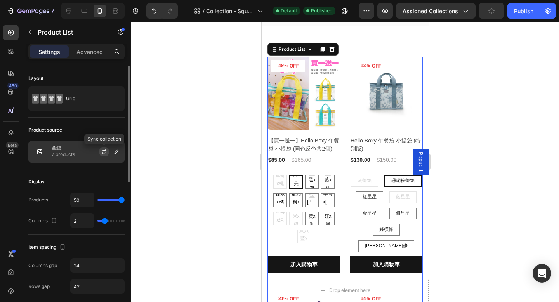
click at [101, 151] on icon "button" at bounding box center [104, 152] width 6 height 6
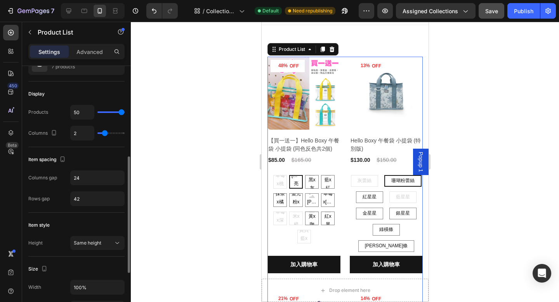
scroll to position [137, 0]
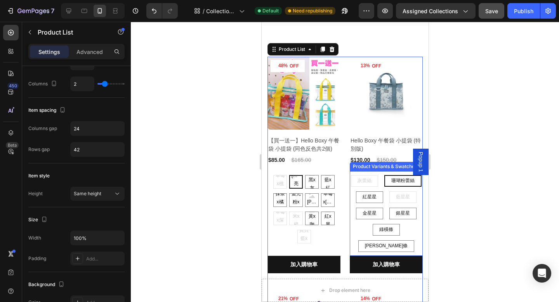
click at [340, 202] on div "灰蕾絲 灰蕾絲 灰蕾絲 珊瑚粉蕾絲 珊瑚粉蕾絲 珊瑚粉蕾絲 紅星星 紅星星 紅星星 藍星星 藍星星 藍星星 金星星 金星星 金星星 銀星星 銀星星 銀星星 綠…" at bounding box center [303, 209] width 73 height 68
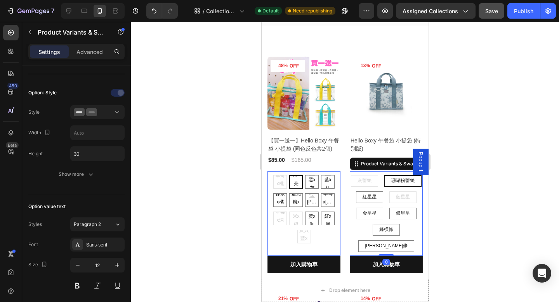
scroll to position [0, 0]
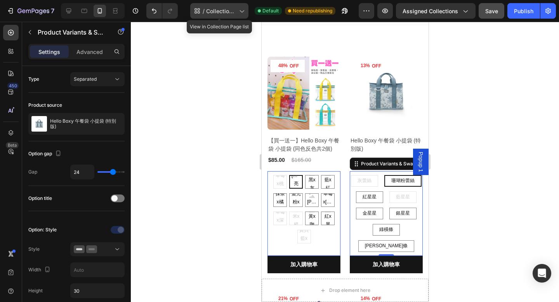
click at [209, 12] on span "Collection - Square" at bounding box center [221, 11] width 30 height 8
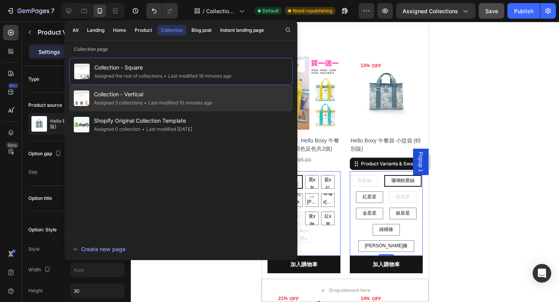
click at [192, 96] on span "Collection - Vertical" at bounding box center [153, 94] width 118 height 9
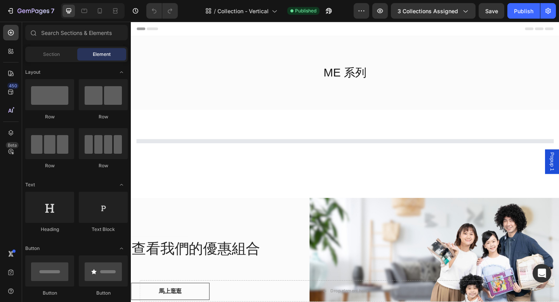
select select "灰色"
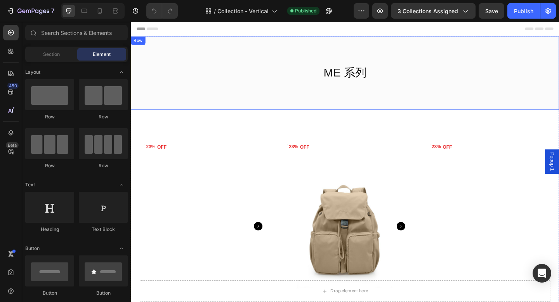
scroll to position [116, 0]
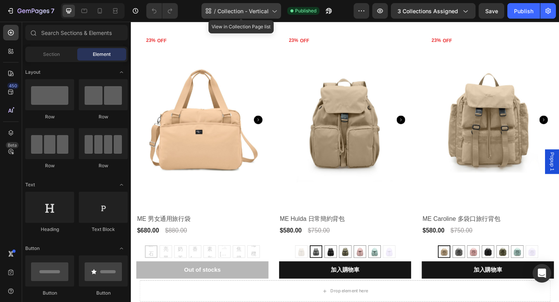
click at [253, 9] on span "Collection - Vertical" at bounding box center [242, 11] width 51 height 8
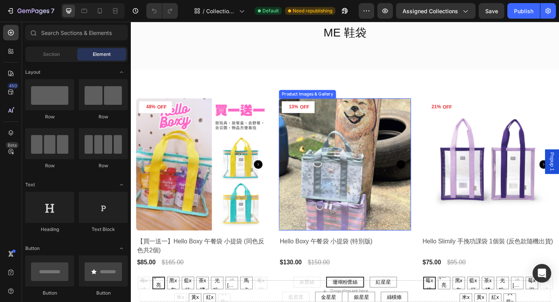
scroll to position [87, 0]
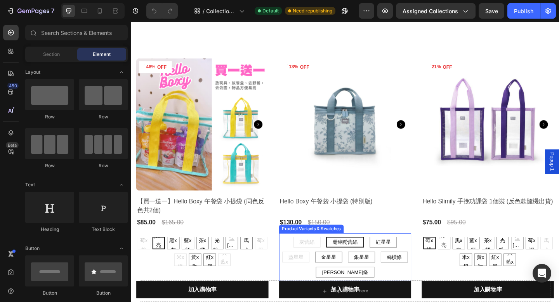
click at [280, 288] on div "灰蕾絲 灰蕾絲 灰蕾絲 珊瑚粉蕾絲 珊瑚粉蕾絲 珊瑚粉蕾絲 紅星星 紅星星 紅星星 藍星星 藍星星 藍星星 金星星 金星星 金星星 銀星星 銀星星 銀星星 綠…" at bounding box center [209, 272] width 144 height 32
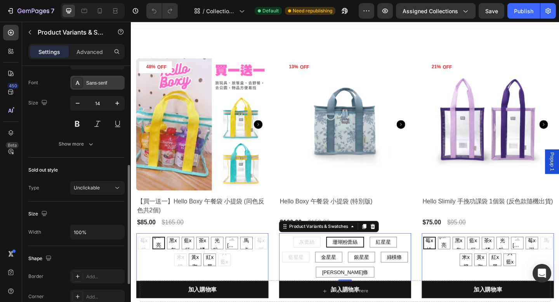
scroll to position [224, 0]
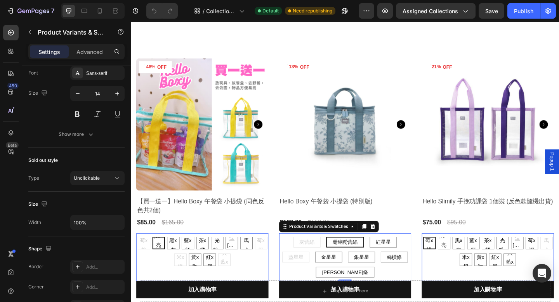
click at [280, 273] on div "灰蕾絲 灰蕾絲 灰蕾絲 珊瑚粉蕾絲 珊瑚粉蕾絲 珊瑚粉蕾絲 紅星星 紅星星 紅星星 藍星星 藍星星 藍星星 金星星 金星星 金星星 銀星星 銀星星 銀星星 綠…" at bounding box center [209, 272] width 144 height 32
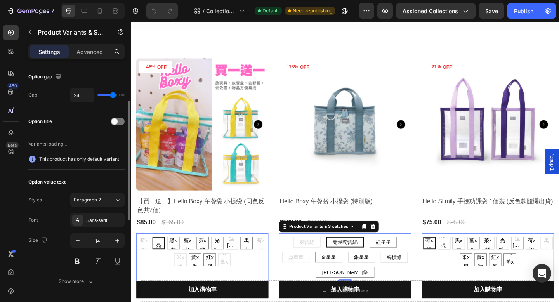
scroll to position [0, 0]
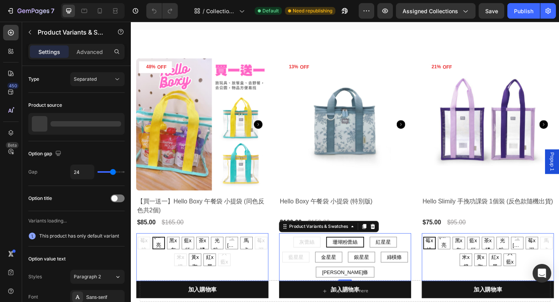
click at [280, 264] on div "灰蕾絲 灰蕾絲 灰蕾絲 珊瑚粉蕾絲 珊瑚粉蕾絲 珊瑚粉蕾絲 紅星星 紅星星 紅星星 藍星星 藍星星 藍星星 金星星 金星星 金星星 銀星星 銀星星 銀星星 綠…" at bounding box center [209, 272] width 144 height 32
click at [95, 122] on div at bounding box center [85, 123] width 71 height 5
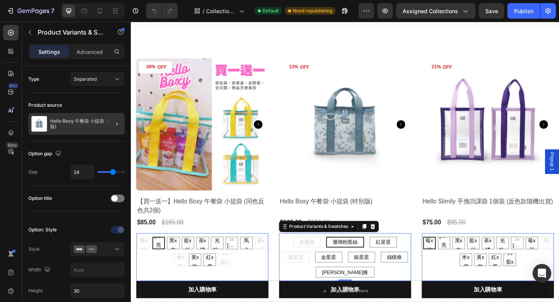
click at [110, 128] on div at bounding box center [114, 124] width 22 height 22
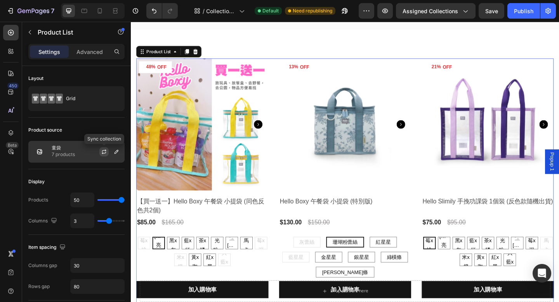
click at [106, 151] on icon "button" at bounding box center [104, 152] width 6 height 6
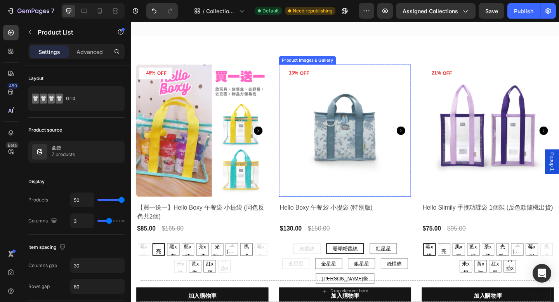
scroll to position [135, 0]
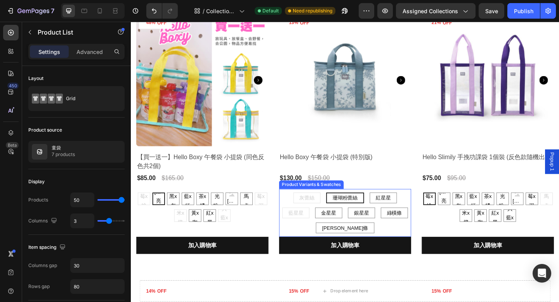
click at [280, 236] on div "灰蕾絲 灰蕾絲 灰蕾絲 珊瑚粉蕾絲 珊瑚粉蕾絲 珊瑚粉蕾絲 紅星星 紅星星 紅星星 藍星星 藍星星 藍星星 金星星 金星星 金星星 銀星星 銀星星 銀星星 綠…" at bounding box center [209, 224] width 144 height 32
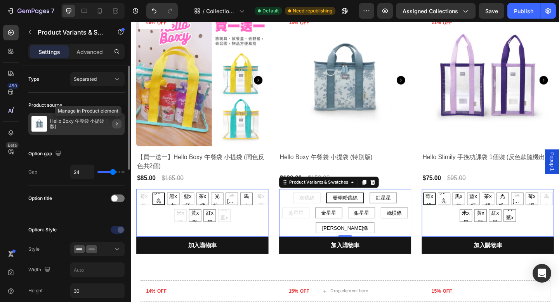
click at [118, 124] on icon "button" at bounding box center [117, 124] width 6 height 6
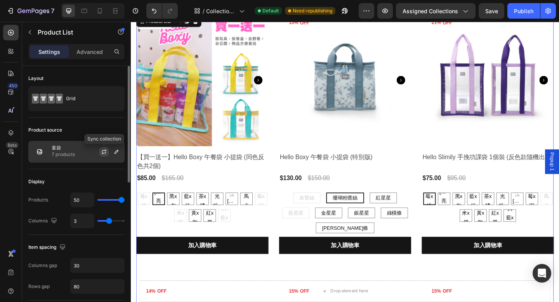
click at [104, 152] on icon "button" at bounding box center [104, 152] width 6 height 6
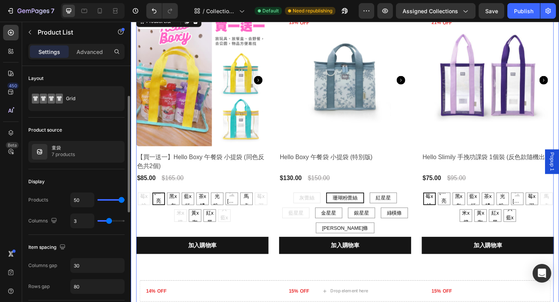
scroll to position [21, 0]
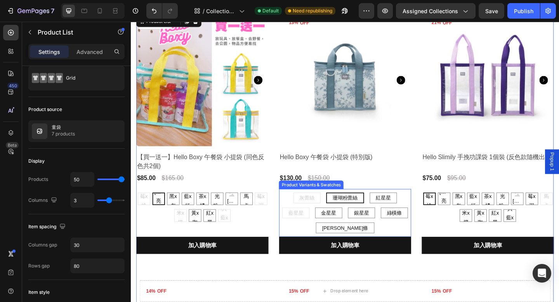
click at [280, 240] on div "灰蕾絲 灰蕾絲 灰蕾絲 珊瑚粉蕾絲 珊瑚粉蕾絲 珊瑚粉蕾絲 紅星星 紅星星 紅星星 藍星星 藍星星 藍星星 金星星 金星星 金星星 銀星星 銀星星 銀星星 綠…" at bounding box center [209, 224] width 144 height 32
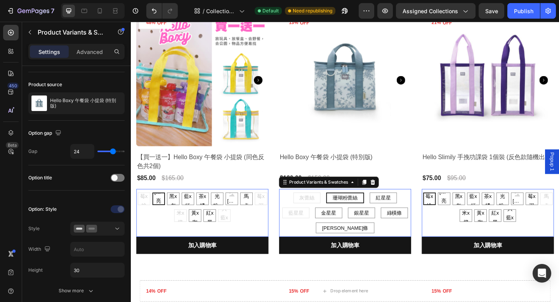
scroll to position [0, 0]
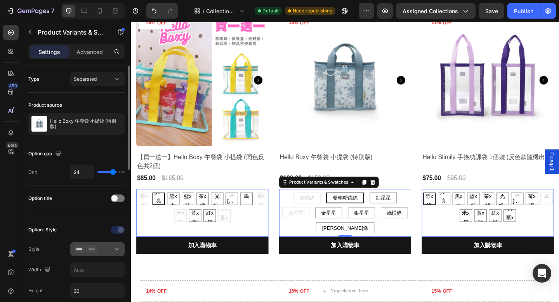
click at [93, 252] on icon at bounding box center [91, 249] width 11 height 8
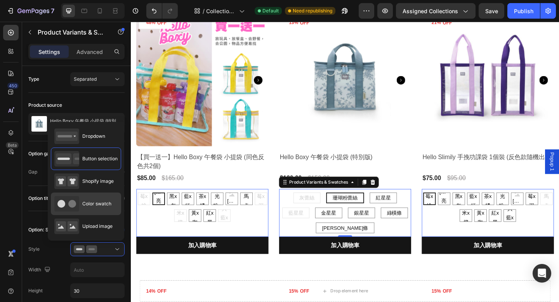
click at [96, 204] on span "Color swatch" at bounding box center [96, 203] width 29 height 7
type input "45"
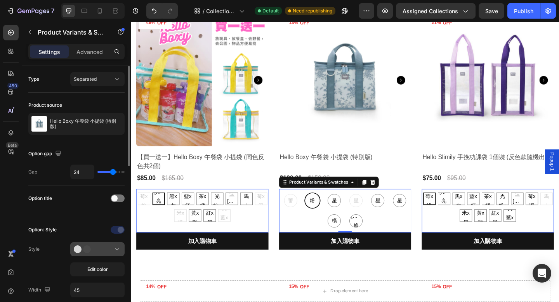
click at [105, 249] on div at bounding box center [97, 249] width 47 height 8
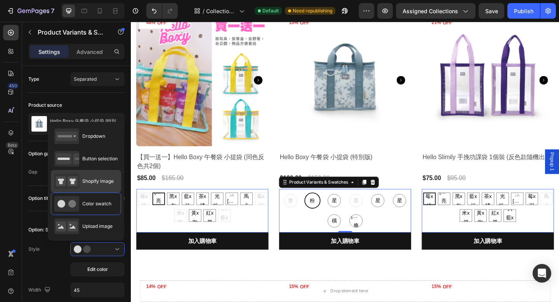
click at [109, 182] on span "Shopify image" at bounding box center [97, 181] width 31 height 7
type input "64"
type input "35"
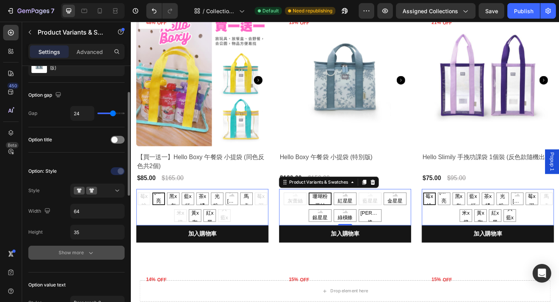
scroll to position [63, 0]
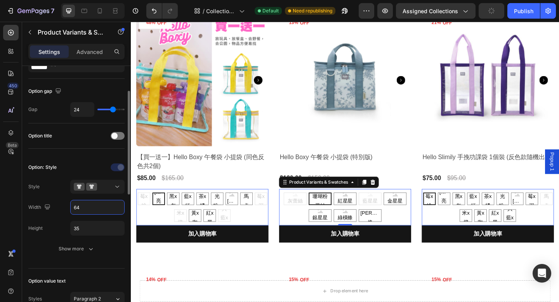
click at [90, 207] on input "64" at bounding box center [98, 207] width 54 height 14
type input "35"
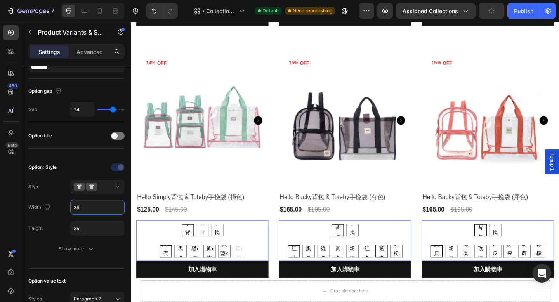
scroll to position [406, 0]
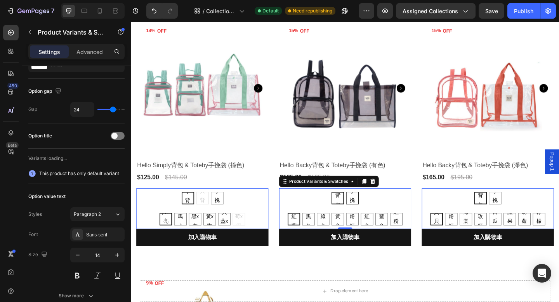
click at [372, 213] on span "手挽袋" at bounding box center [371, 217] width 13 height 30
click at [372, 207] on input "手挽袋 手挽袋 手挽袋" at bounding box center [372, 207] width 0 height 0
radio input "true"
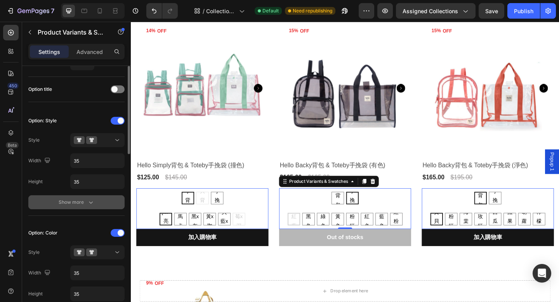
scroll to position [134, 0]
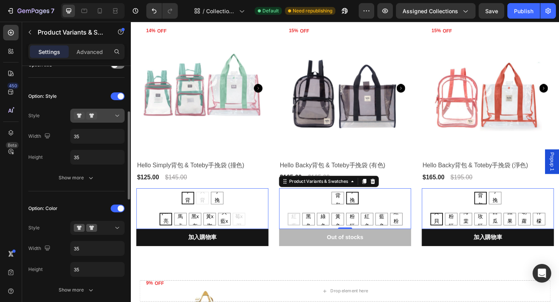
click at [105, 117] on div at bounding box center [97, 116] width 47 height 8
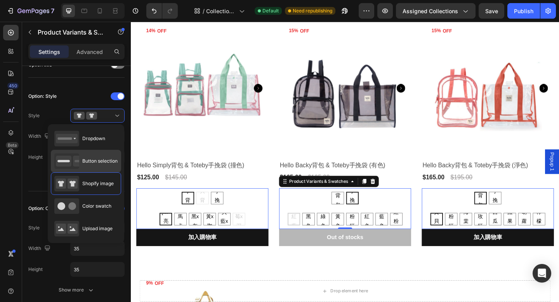
click at [93, 165] on div "Button selection" at bounding box center [85, 161] width 63 height 16
type input "30"
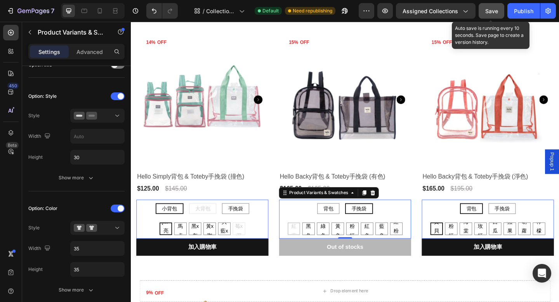
click at [493, 10] on span "Save" at bounding box center [491, 11] width 13 height 7
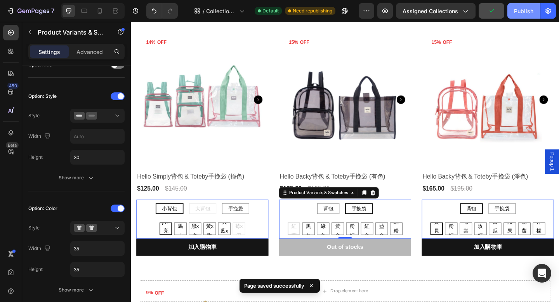
click at [520, 11] on div "Publish" at bounding box center [523, 11] width 19 height 8
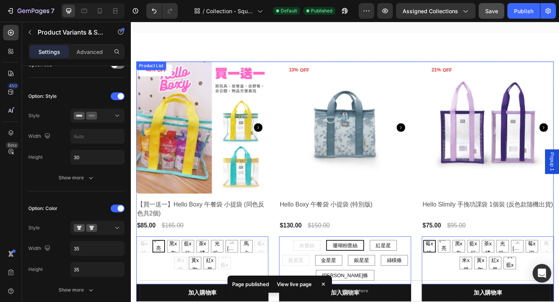
scroll to position [160, 0]
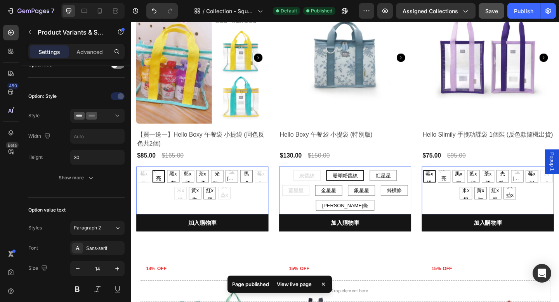
click at [280, 215] on div "灰蕾絲 灰蕾絲 灰蕾絲 珊瑚粉蕾絲 珊瑚粉蕾絲 珊瑚粉蕾絲 紅星星 紅星星 紅星星 藍星星 藍星星 藍星星 金星星 金星星 金星星 銀星星 銀星星 銀星星 綠…" at bounding box center [209, 199] width 144 height 32
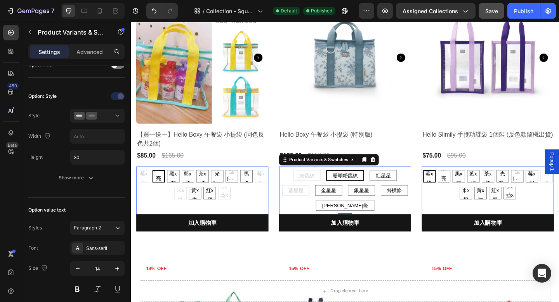
click at [280, 215] on div "灰蕾絲 灰蕾絲 灰蕾絲 珊瑚粉蕾絲 珊瑚粉蕾絲 珊瑚粉蕾絲 紅星星 紅星星 紅星星 藍星星 藍星星 藍星星 金星星 金星星 金星星 銀星星 銀星星 銀星星 綠…" at bounding box center [209, 199] width 144 height 32
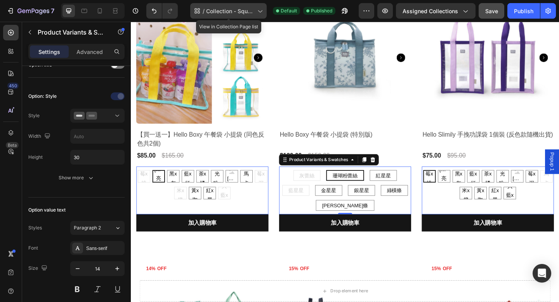
click at [254, 12] on span "Collection - Square" at bounding box center [230, 11] width 48 height 8
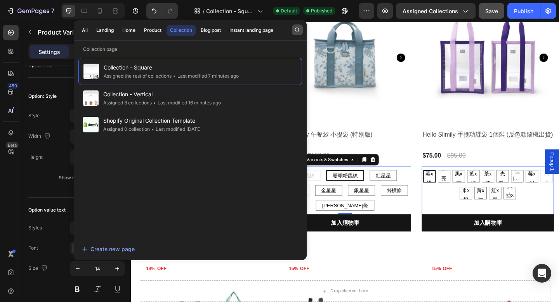
click at [297, 28] on icon "button" at bounding box center [297, 30] width 6 height 6
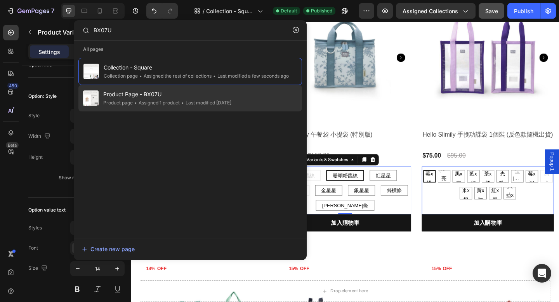
type input "BX07U"
click at [207, 97] on span "Product Page - BX07U" at bounding box center [167, 94] width 128 height 9
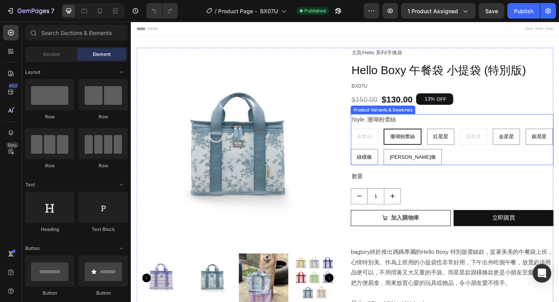
click at [473, 167] on div "灰蕾絲 灰蕾絲 灰蕾絲 珊瑚粉蕾絲 珊瑚粉蕾絲 珊瑚粉蕾絲 紅星星 紅星星 紅星星 藍星星 藍星星 藍星星 金星星 金星星 金星星 銀星星 銀星星 銀星星 綠…" at bounding box center [480, 158] width 221 height 40
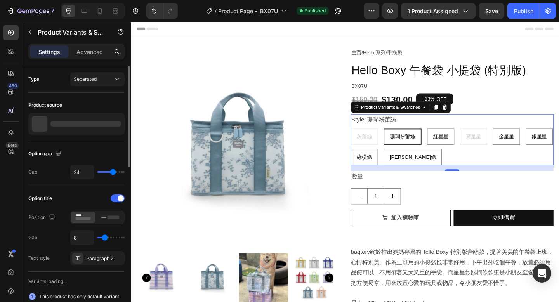
click at [104, 124] on div at bounding box center [85, 123] width 71 height 5
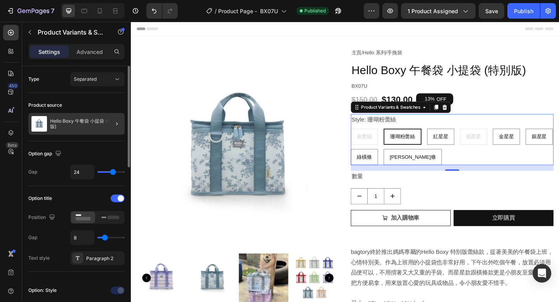
click at [111, 127] on div at bounding box center [114, 124] width 22 height 22
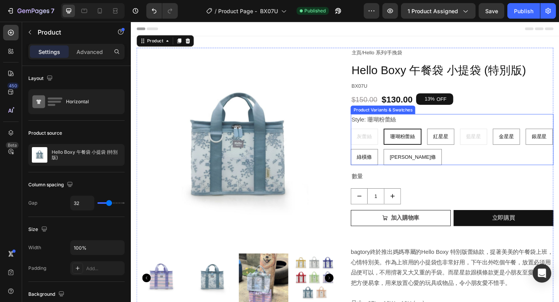
click at [463, 170] on div "灰蕾絲 灰蕾絲 灰蕾絲 珊瑚粉蕾絲 珊瑚粉蕾絲 珊瑚粉蕾絲 紅星星 紅星星 紅星星 藍星星 藍星星 藍星星 金星星 金星星 金星星 銀星星 銀星星 銀星星 綠…" at bounding box center [480, 158] width 221 height 40
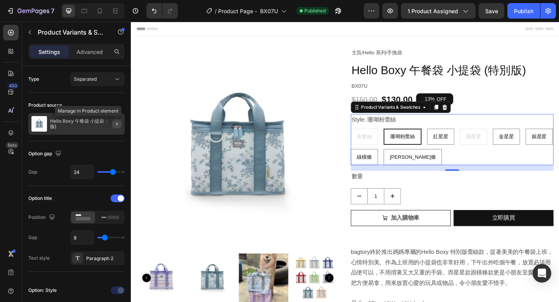
click at [117, 124] on icon "button" at bounding box center [117, 123] width 2 height 3
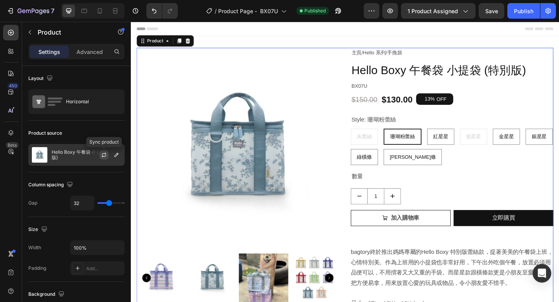
click at [106, 154] on icon "button" at bounding box center [104, 155] width 6 height 6
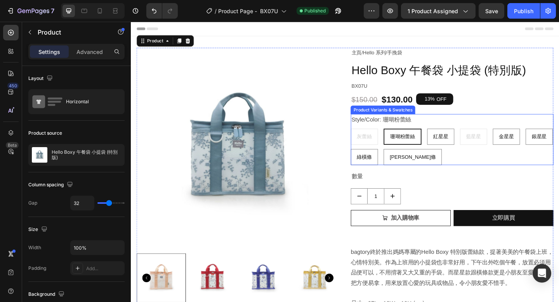
click at [457, 171] on div "灰蕾絲 灰蕾絲 灰蕾絲 珊瑚粉蕾絲 珊瑚粉蕾絲 珊瑚粉蕾絲 紅星星 紅星星 紅星星 藍星星 藍星星 藍星星 金星星 金星星 金星星 銀星星 銀星星 銀星星 綠…" at bounding box center [480, 158] width 221 height 40
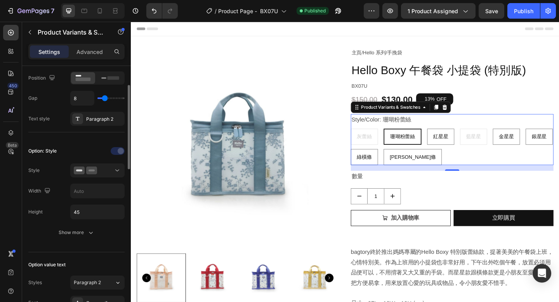
scroll to position [146, 0]
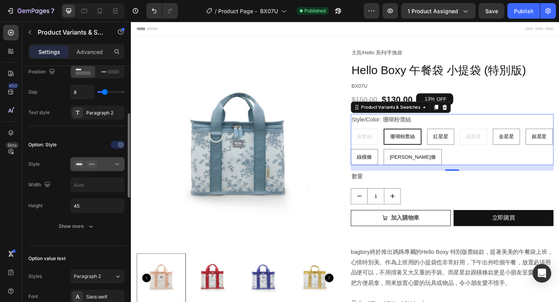
click at [111, 163] on div at bounding box center [97, 164] width 47 height 8
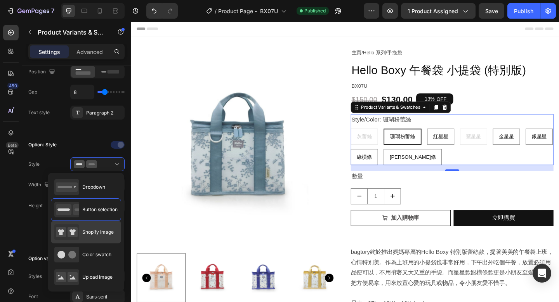
click at [102, 235] on span "Shopify image" at bounding box center [97, 232] width 31 height 7
type input "64"
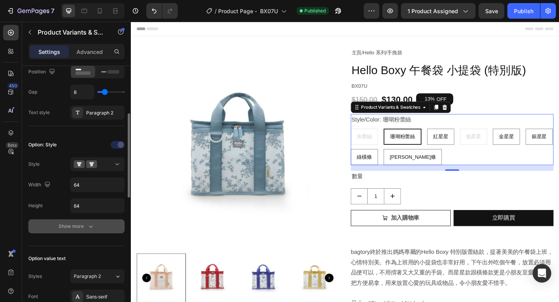
click at [88, 226] on icon "button" at bounding box center [91, 227] width 8 height 8
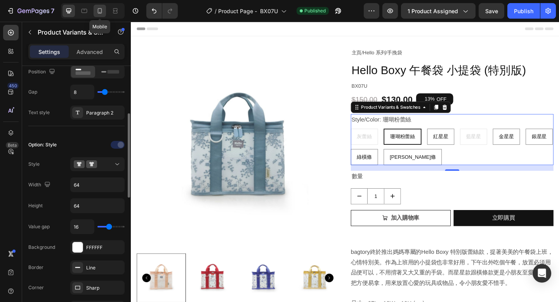
click at [99, 9] on icon at bounding box center [100, 11] width 8 height 8
type input "12"
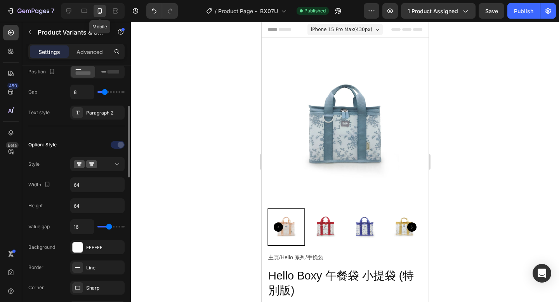
scroll to position [284, 0]
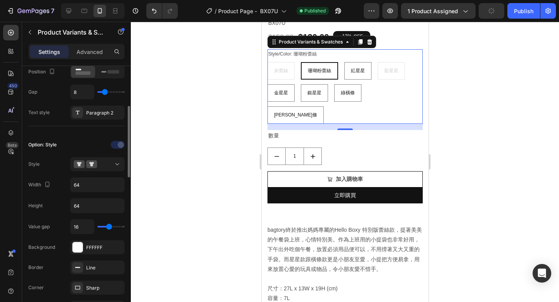
click at [411, 89] on div "灰蕾絲 灰蕾絲 灰蕾絲 珊瑚粉蕾絲 珊瑚粉蕾絲 珊瑚粉蕾絲 紅星星 紅星星 紅星星 藍星星 藍星星 藍星星 金星星 金星星 金星星 銀星星 銀星星 銀星星 綠…" at bounding box center [344, 93] width 155 height 62
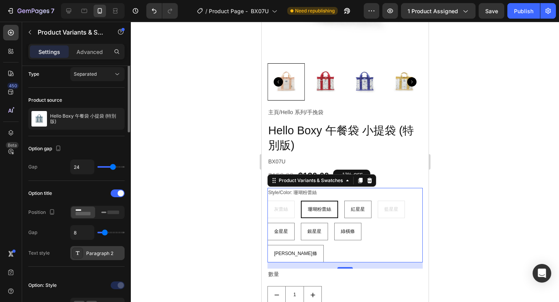
scroll to position [0, 0]
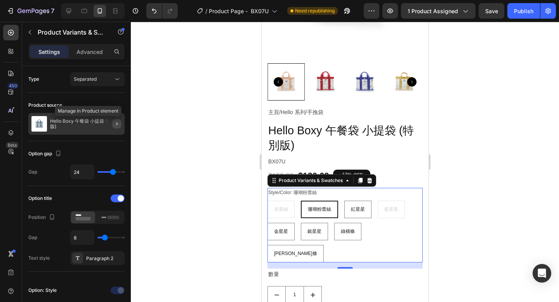
click at [117, 125] on icon "button" at bounding box center [117, 124] width 6 height 6
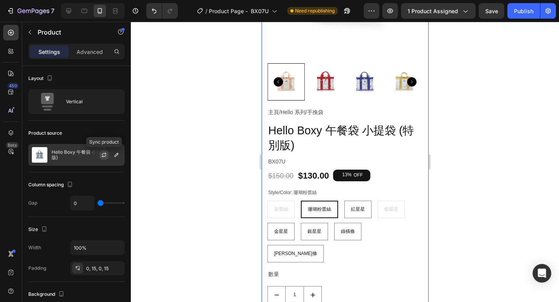
click at [105, 155] on icon "button" at bounding box center [104, 155] width 6 height 6
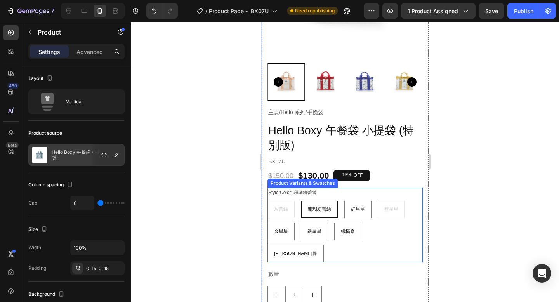
click at [298, 212] on div "灰蕾絲 灰蕾絲 灰蕾絲 珊瑚粉蕾絲 珊瑚粉蕾絲 珊瑚粉蕾絲 紅星星 紅星星 紅星星 藍星星 藍星星 藍星星 金星星 金星星 金星星 銀星星 銀星星 銀星星 綠…" at bounding box center [344, 232] width 155 height 62
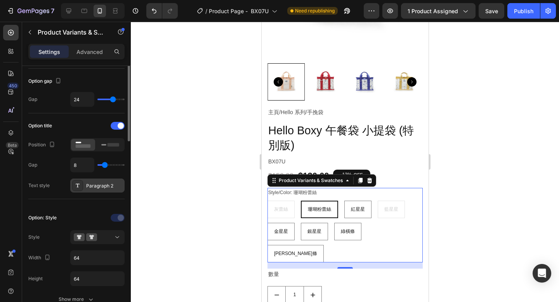
scroll to position [124, 0]
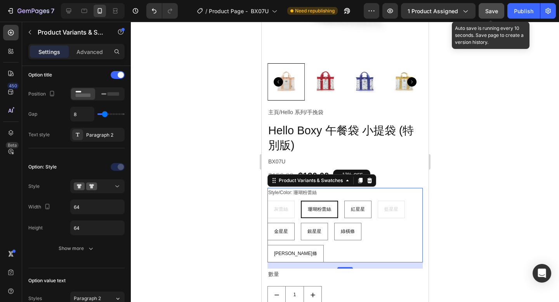
click at [494, 13] on span "Save" at bounding box center [491, 11] width 13 height 7
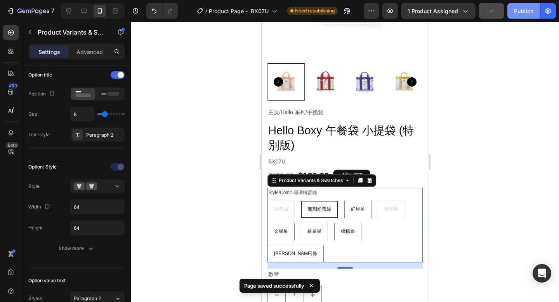
click at [522, 12] on div "Publish" at bounding box center [523, 11] width 19 height 8
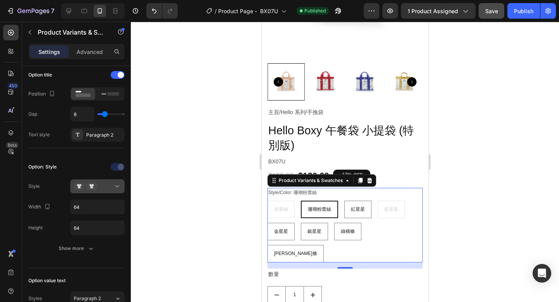
click at [94, 187] on icon at bounding box center [91, 187] width 11 height 8
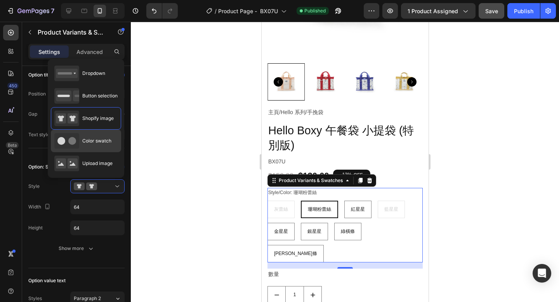
click at [102, 137] on span "Color swatch" at bounding box center [96, 140] width 29 height 7
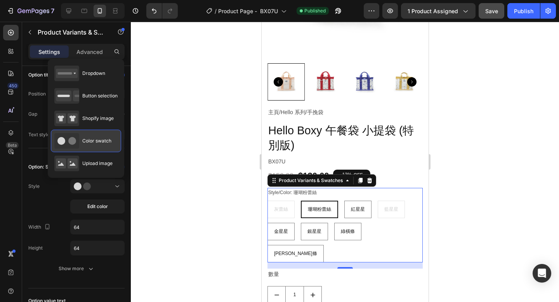
type input "45"
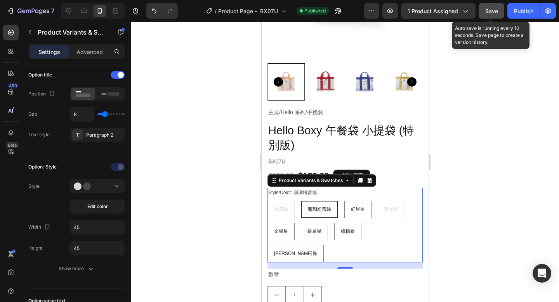
click at [490, 11] on span "Save" at bounding box center [491, 11] width 13 height 7
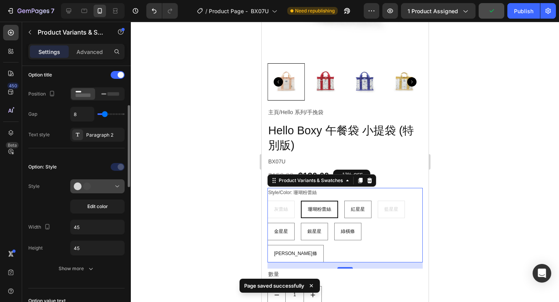
click at [109, 188] on div at bounding box center [97, 187] width 47 height 8
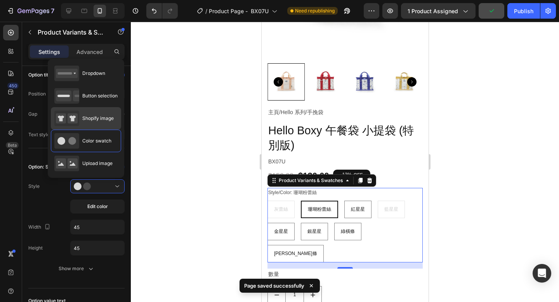
click at [113, 120] on span "Shopify image" at bounding box center [97, 118] width 31 height 7
type input "64"
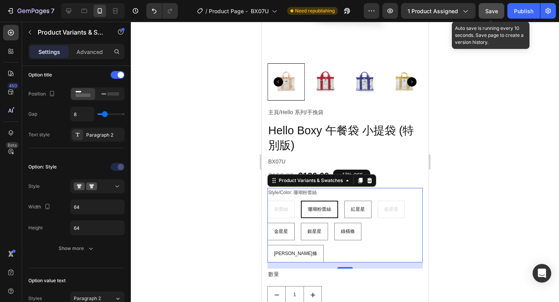
click at [491, 13] on span "Save" at bounding box center [491, 11] width 13 height 7
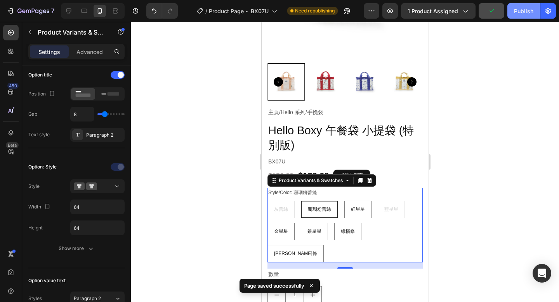
click at [522, 14] on div "Publish" at bounding box center [523, 11] width 19 height 8
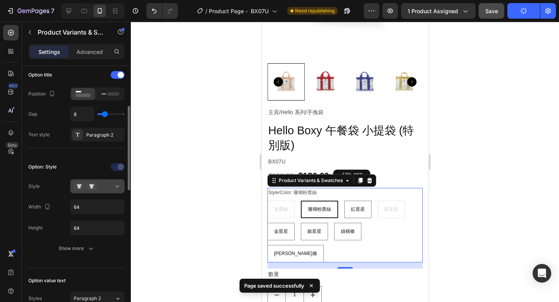
click at [104, 190] on div at bounding box center [97, 187] width 47 height 8
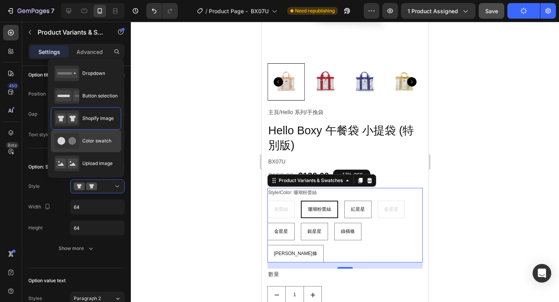
click at [111, 146] on div "Color swatch" at bounding box center [82, 141] width 57 height 16
type input "45"
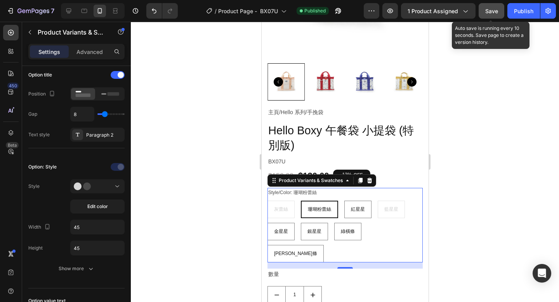
click at [490, 12] on span "Save" at bounding box center [491, 11] width 13 height 7
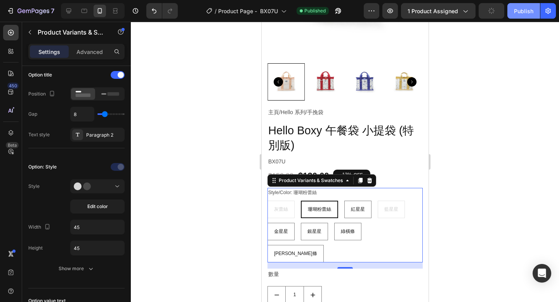
click at [522, 10] on div "Publish" at bounding box center [523, 11] width 19 height 8
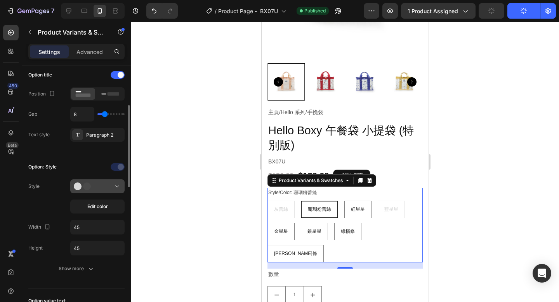
click at [103, 190] on div at bounding box center [97, 187] width 47 height 8
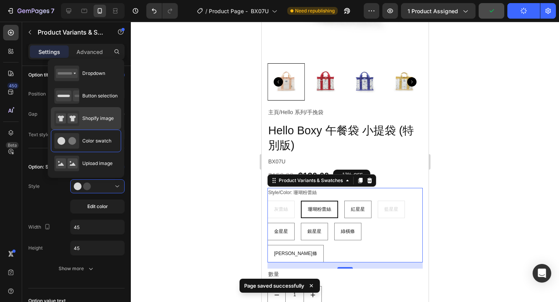
click at [109, 120] on span "Shopify image" at bounding box center [97, 118] width 31 height 7
type input "64"
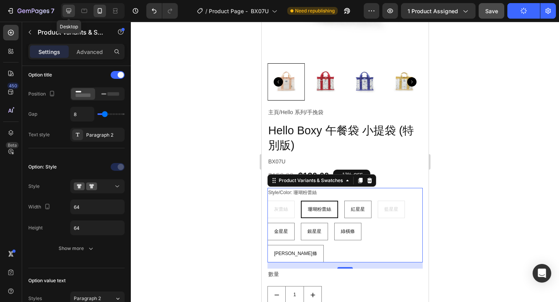
click at [69, 11] on icon at bounding box center [68, 11] width 5 height 5
type input "14"
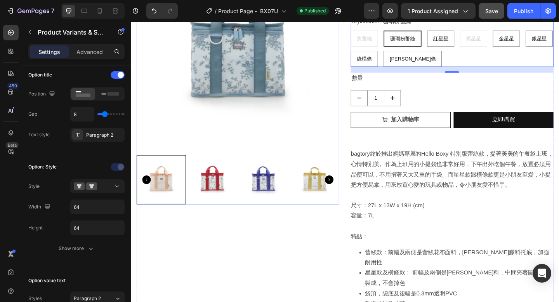
scroll to position [73, 0]
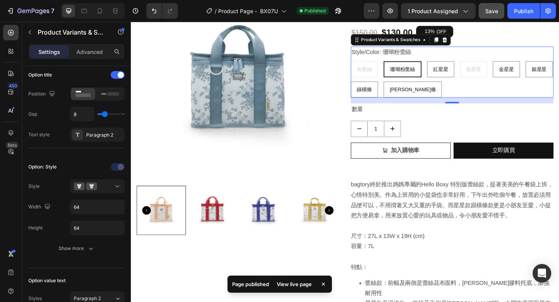
click at [493, 93] on div "灰蕾絲 灰蕾絲 灰蕾絲 珊瑚粉蕾絲 珊瑚粉蕾絲 珊瑚粉蕾絲 紅星星 紅星星 紅星星 藍星星 藍星星 藍星星 金星星 金星星 金星星 銀星星 銀星星 銀星星 綠…" at bounding box center [480, 85] width 221 height 40
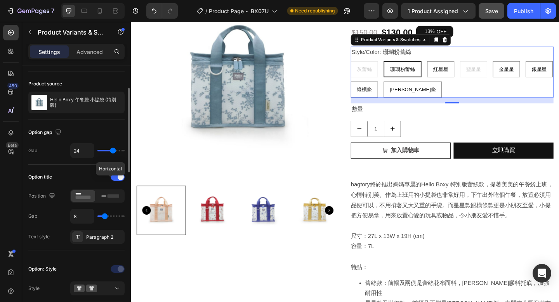
scroll to position [43, 0]
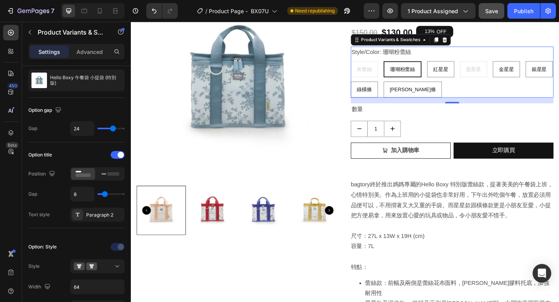
click at [444, 94] on div "灰蕾絲 灰蕾絲 灰蕾絲 珊瑚粉蕾絲 珊瑚粉蕾絲 珊瑚粉蕾絲 紅星星 紅星星 紅星星 藍星星 藍星星 藍星星 金星星 金星星 金星星 銀星星 銀星星 銀星星 綠…" at bounding box center [480, 85] width 221 height 40
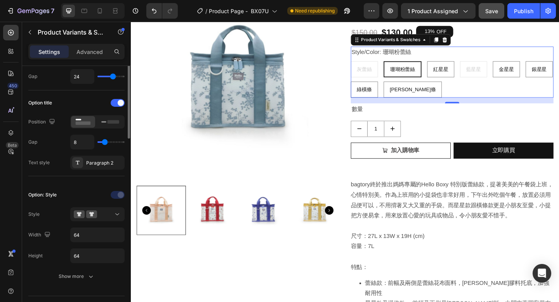
scroll to position [107, 0]
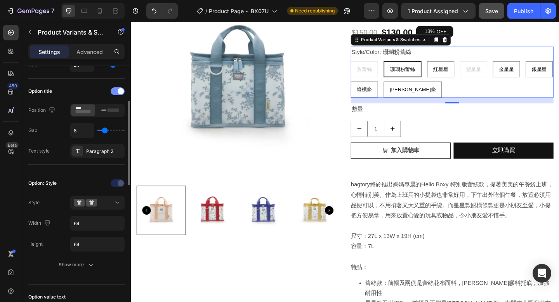
click at [121, 93] on span at bounding box center [121, 91] width 6 height 6
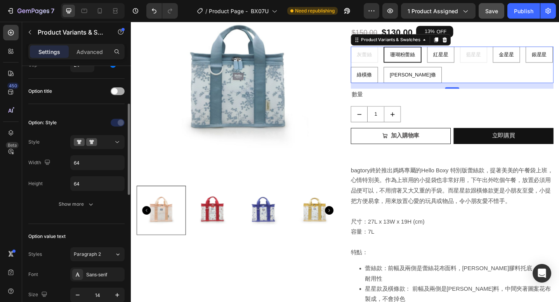
click at [119, 92] on div at bounding box center [118, 91] width 14 height 8
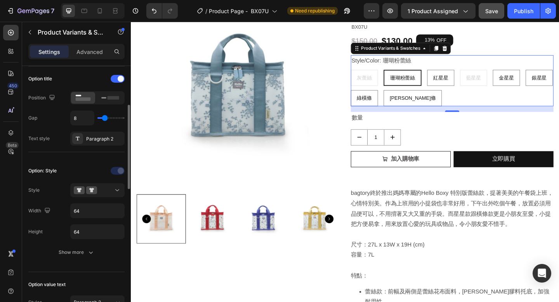
scroll to position [120, 0]
click at [111, 192] on div at bounding box center [97, 190] width 47 height 8
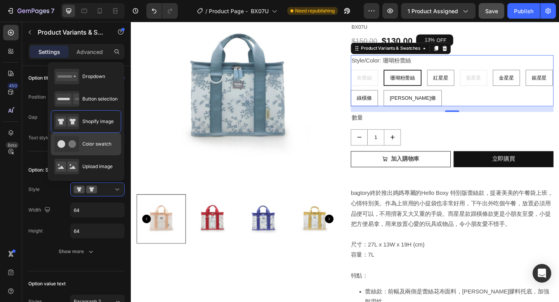
click at [117, 155] on div "Color swatch" at bounding box center [86, 166] width 70 height 23
type input "45"
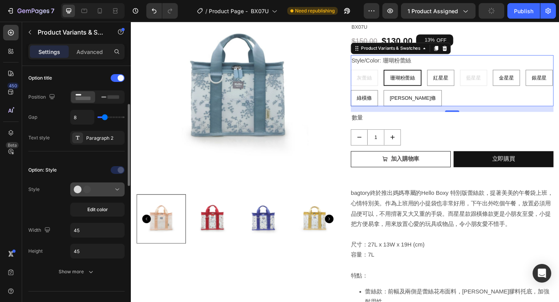
click at [106, 190] on div at bounding box center [97, 190] width 47 height 8
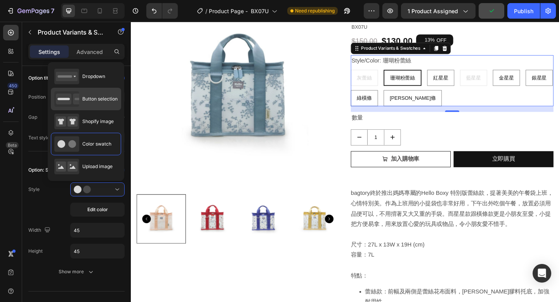
click at [116, 97] on span "Button selection" at bounding box center [99, 99] width 35 height 7
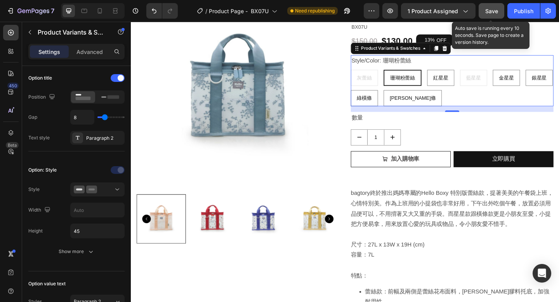
click at [490, 8] on span "Save" at bounding box center [491, 11] width 13 height 7
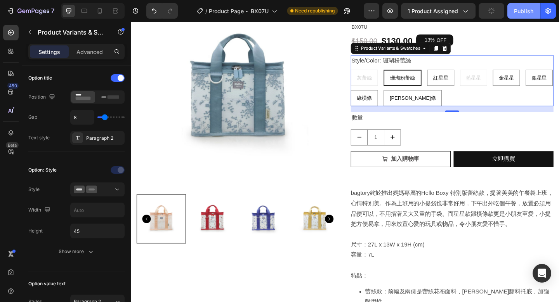
click at [523, 12] on div "Publish" at bounding box center [523, 11] width 19 height 8
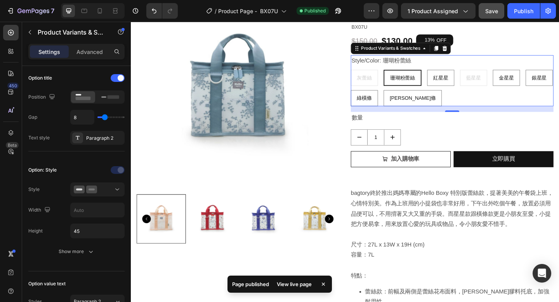
click at [508, 3] on button "Publish" at bounding box center [524, 11] width 33 height 16
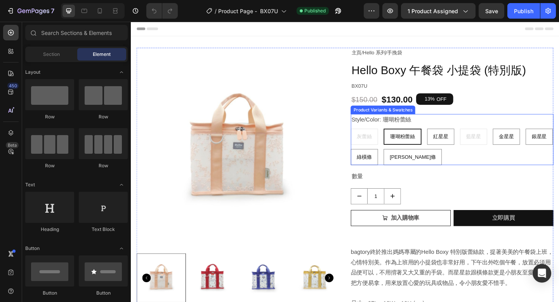
click at [448, 169] on div "灰蕾絲 灰蕾絲 灰蕾絲 珊瑚粉蕾絲 珊瑚粉蕾絲 珊瑚粉蕾絲 紅星星 紅星星 紅星星 藍星星 藍星星 藍星星 金星星 金星星 金星星 銀星星 銀星星 銀星星 綠…" at bounding box center [480, 158] width 221 height 40
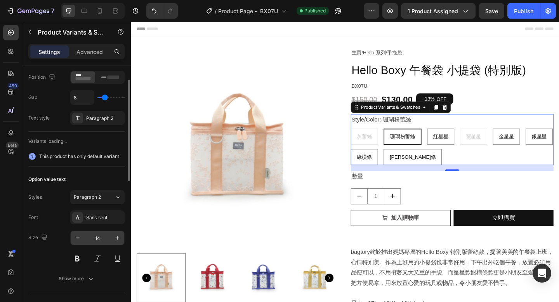
scroll to position [97, 0]
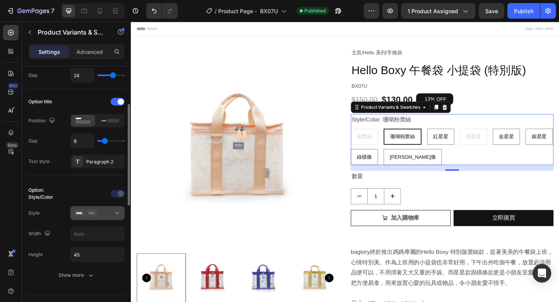
click at [98, 217] on div at bounding box center [97, 213] width 47 height 8
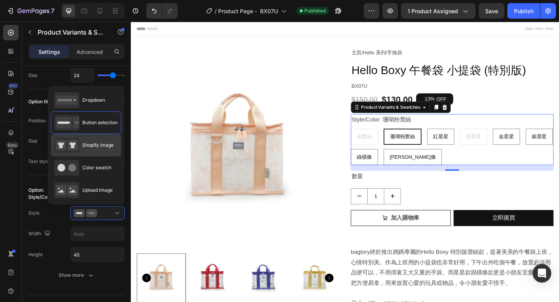
click at [103, 144] on span "Shopify image" at bounding box center [97, 145] width 31 height 7
type input "64"
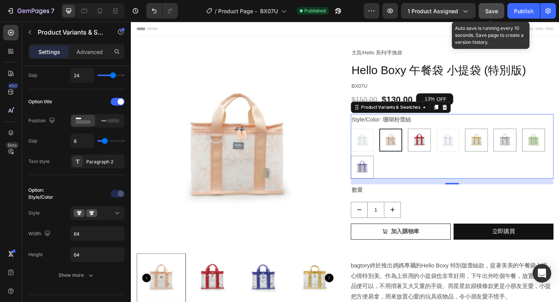
click at [489, 12] on span "Save" at bounding box center [491, 11] width 13 height 7
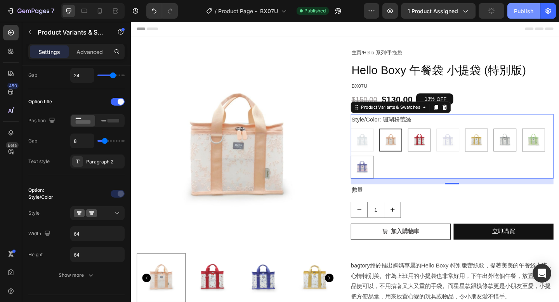
click at [523, 11] on div "Publish" at bounding box center [523, 11] width 19 height 8
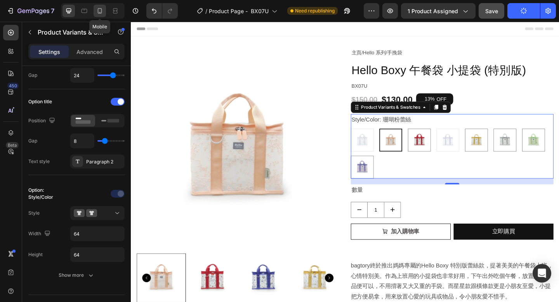
click at [101, 13] on icon at bounding box center [100, 11] width 8 height 8
type input "12"
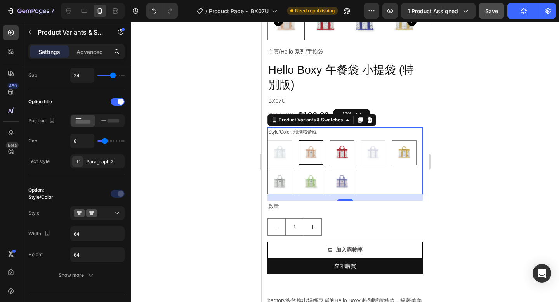
scroll to position [198, 0]
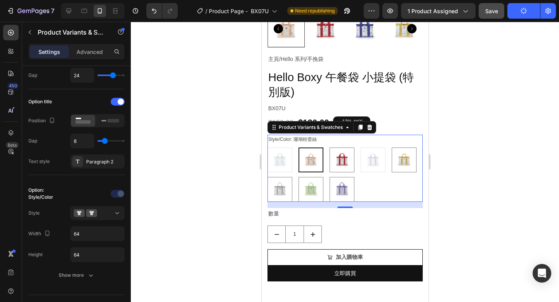
click at [372, 187] on div "灰蕾絲 灰蕾絲 珊瑚粉蕾絲 珊瑚粉蕾絲 紅星星 紅星星 藍星星 藍星星 金星星 金星星 銀星星 銀星星 綠橫條 綠橫條 紫橫條 紫橫條" at bounding box center [344, 175] width 155 height 54
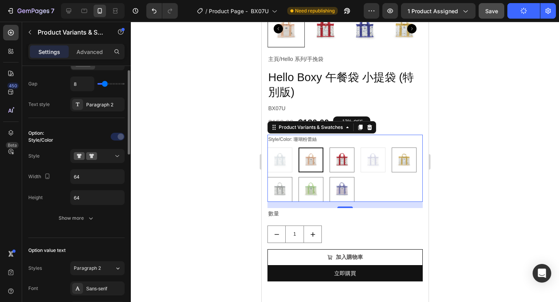
scroll to position [173, 0]
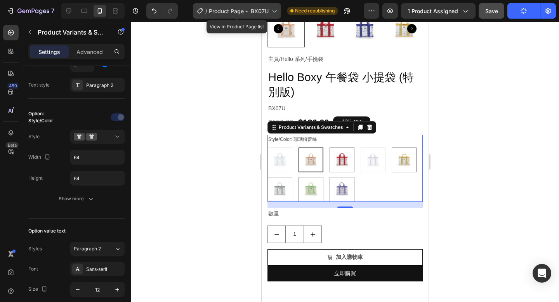
click at [234, 12] on span "Product Page - BX07U" at bounding box center [239, 11] width 60 height 8
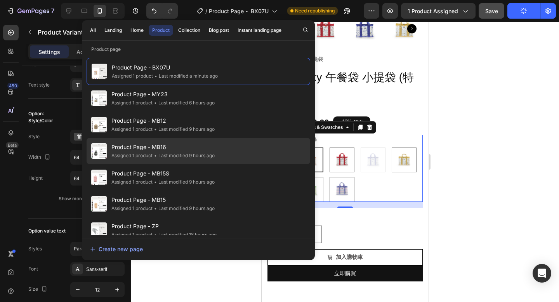
click at [238, 164] on div "Product Page - MB16 Assigned 1 product • Last modified 9 hours ago" at bounding box center [199, 177] width 224 height 26
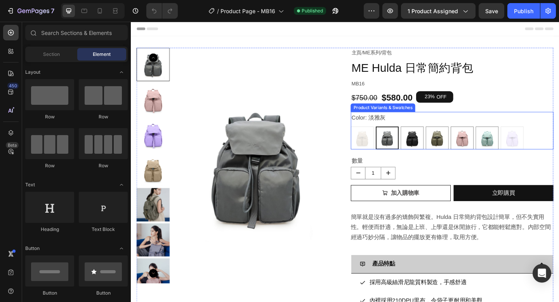
click at [458, 131] on div "Color: 淡雅灰 拿鐵奶 拿鐵奶 淡雅灰 淡雅灰 亮黑 亮黑 橄欖綠 橄欖綠 乾燥玫瑰 乾燥玫瑰 彩貝藍 彩貝藍 香芋紫 香芋紫" at bounding box center [480, 140] width 221 height 41
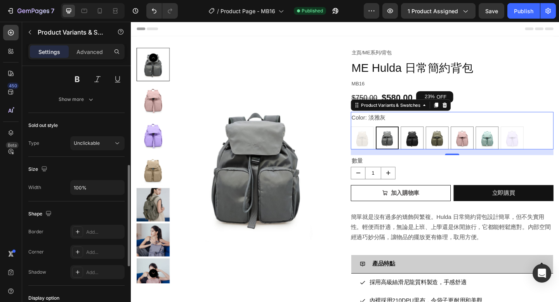
scroll to position [336, 0]
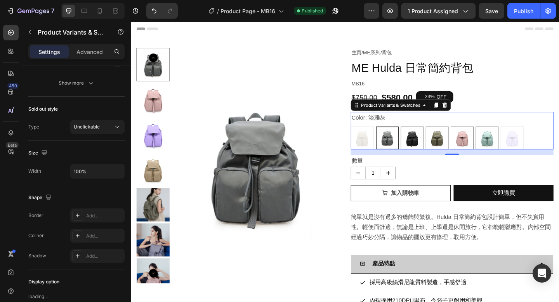
click at [442, 129] on div "Color: 淡雅灰 拿鐵奶 拿鐵奶 淡雅灰 淡雅灰 亮黑 亮黑 橄欖綠 橄欖綠 乾燥玫瑰 乾燥玫瑰 彩貝藍 彩貝藍 香芋紫 香芋紫" at bounding box center [480, 140] width 221 height 41
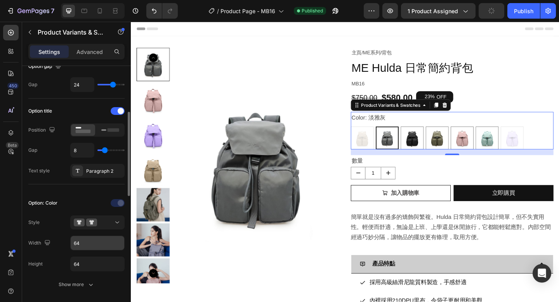
scroll to position [110, 0]
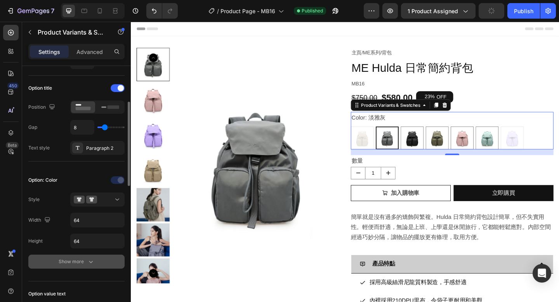
click at [86, 263] on div "Show more" at bounding box center [77, 262] width 36 height 8
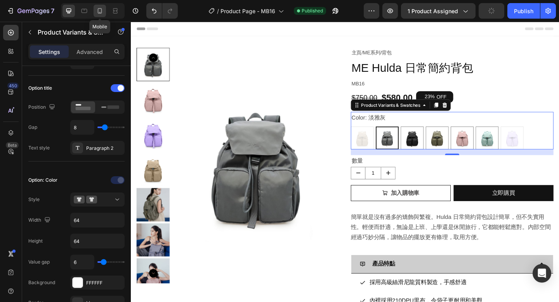
click at [102, 11] on icon at bounding box center [100, 11] width 8 height 8
type input "12"
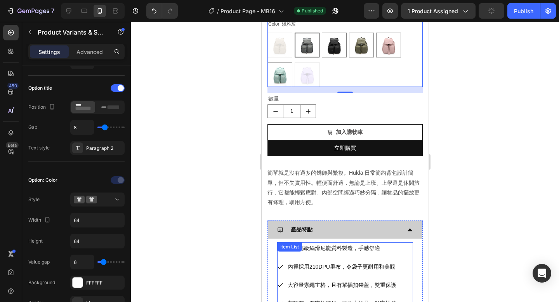
scroll to position [249, 0]
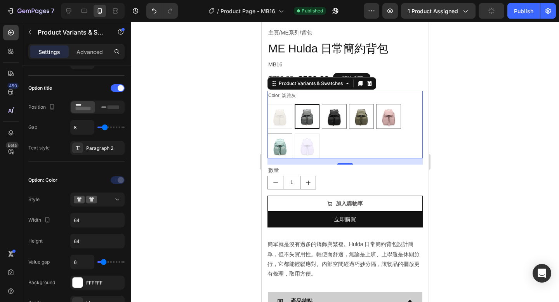
click at [357, 139] on div "拿鐵奶 拿鐵奶 淡雅灰 淡雅灰 亮黑 亮黑 橄欖綠 橄欖綠 乾燥玫瑰 乾燥玫瑰 彩貝藍 彩貝藍 香芋紫 香芋紫" at bounding box center [344, 131] width 155 height 54
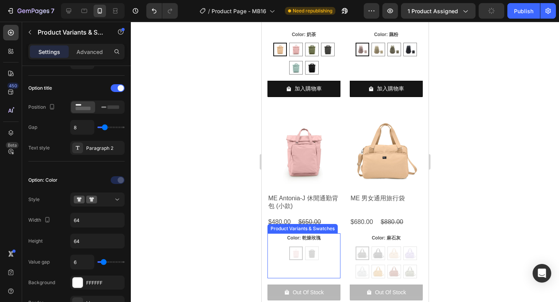
scroll to position [5506, 0]
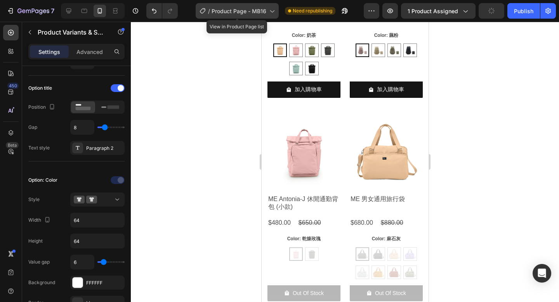
click at [228, 10] on span "Product Page - MB16" at bounding box center [239, 11] width 55 height 8
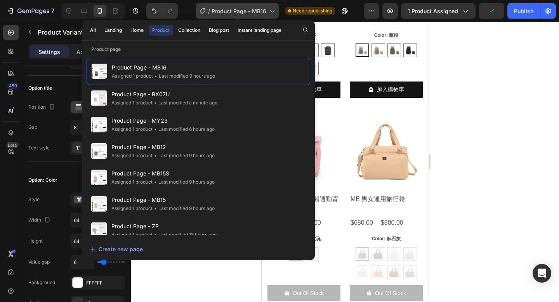
click at [228, 10] on span "Product Page - MB16" at bounding box center [239, 11] width 55 height 8
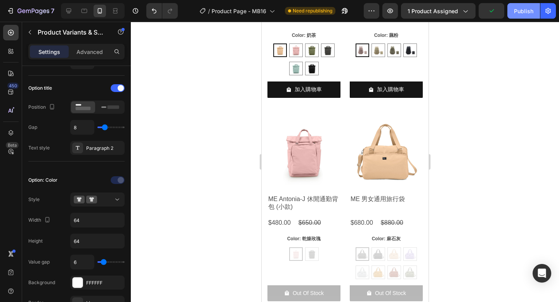
click at [522, 12] on div "Publish" at bounding box center [523, 11] width 19 height 8
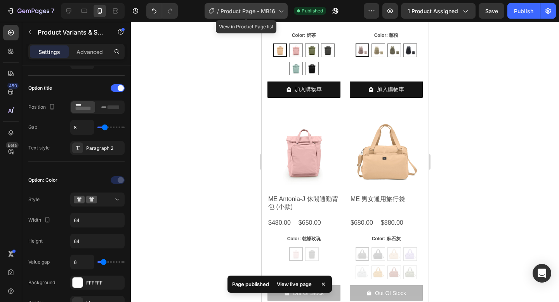
click at [261, 12] on span "Product Page - MB16" at bounding box center [248, 11] width 55 height 8
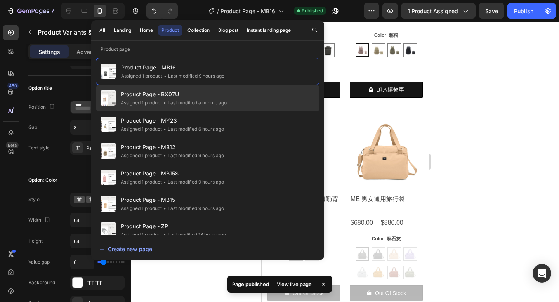
click at [241, 111] on div "Product Page - BX07U Assigned 1 product • Last modified a minute ago" at bounding box center [208, 124] width 224 height 26
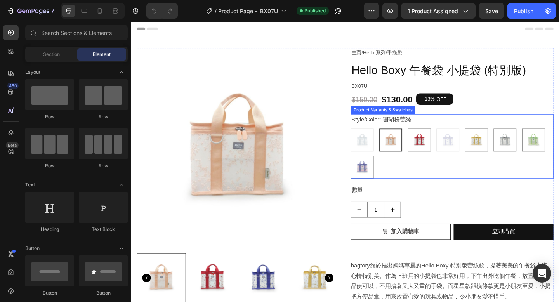
drag, startPoint x: 486, startPoint y: 172, endPoint x: 147, endPoint y: 233, distance: 344.8
click at [486, 172] on div "灰蕾絲 灰蕾絲 珊瑚粉蕾絲 珊瑚粉蕾絲 紅星星 紅星星 藍星星 藍星星 金星星 金星星 銀星星 銀星星 綠橫條 綠橫條 紫橫條 紫橫條" at bounding box center [480, 165] width 221 height 54
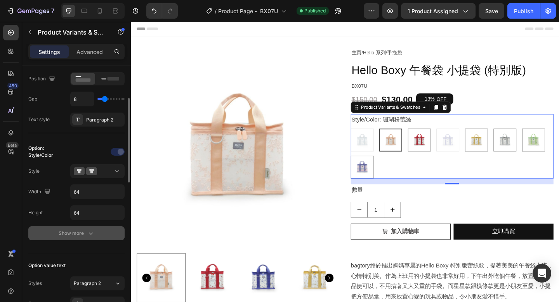
scroll to position [144, 0]
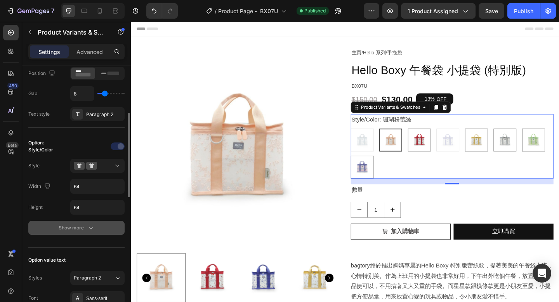
click at [85, 228] on div "Show more" at bounding box center [77, 228] width 36 height 8
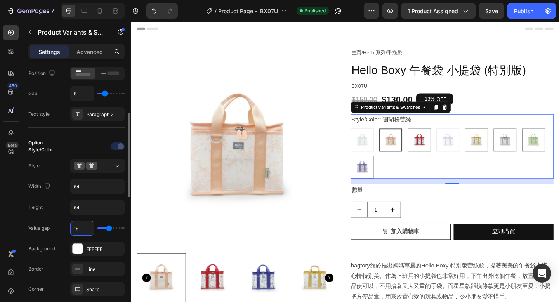
click at [83, 226] on input "16" at bounding box center [82, 228] width 23 height 14
type input "6"
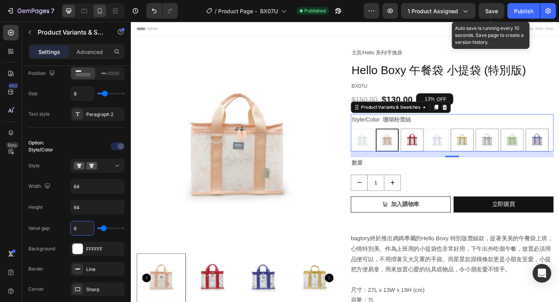
type input "6"
click at [489, 10] on span "Save" at bounding box center [491, 11] width 13 height 7
click at [99, 12] on icon at bounding box center [100, 11] width 8 height 8
type input "12"
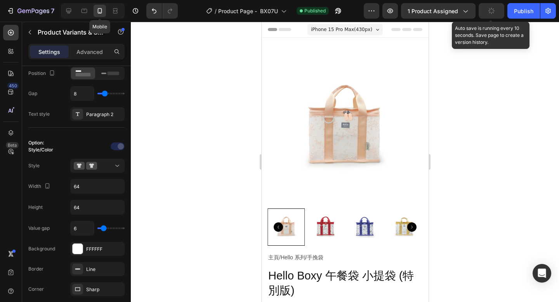
scroll to position [284, 0]
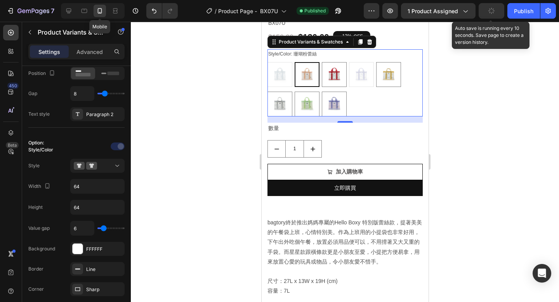
click at [99, 12] on icon at bounding box center [100, 11] width 8 height 8
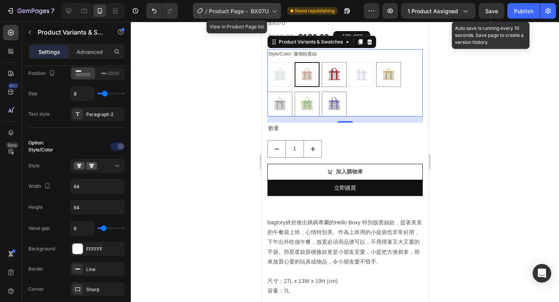
click at [243, 11] on span "Product Page - BX07U" at bounding box center [239, 11] width 60 height 8
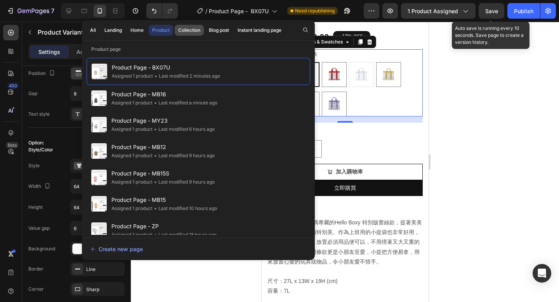
click at [190, 30] on div "Collection" at bounding box center [189, 30] width 22 height 7
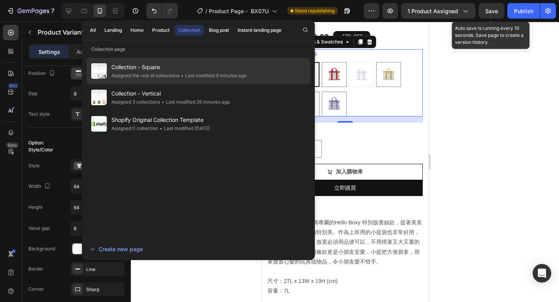
click at [202, 73] on div "• Last modified 9 minutes ago" at bounding box center [212, 76] width 67 height 8
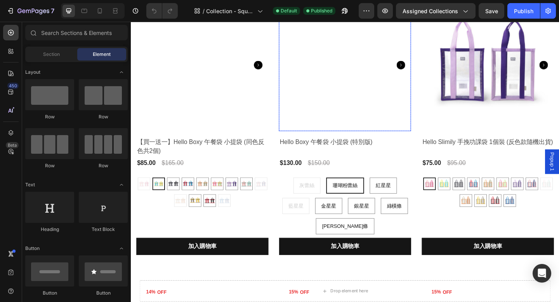
scroll to position [163, 0]
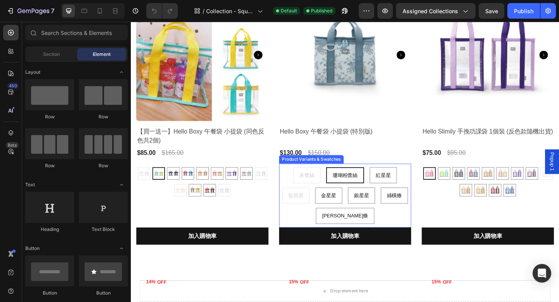
click at [280, 212] on div "灰蕾絲 灰蕾絲 灰蕾絲 珊瑚粉蕾絲 珊瑚粉蕾絲 珊瑚粉蕾絲 紅星星 紅星星 紅星星 藍星星 藍星星 藍星星 金星星 金星星 金星星 銀星星 銀星星 銀星星 綠…" at bounding box center [209, 196] width 144 height 32
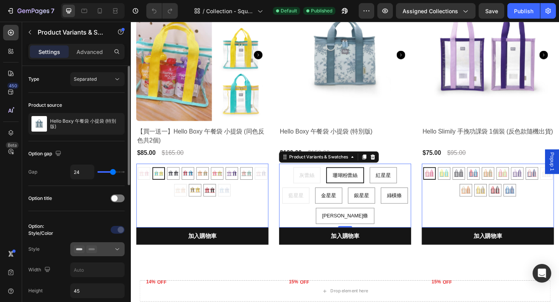
click at [92, 249] on rect at bounding box center [92, 250] width 6 height 2
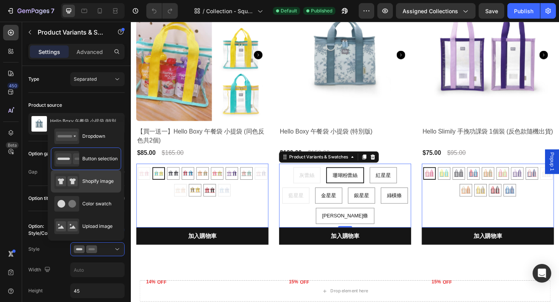
click at [98, 185] on div "Shopify image" at bounding box center [83, 182] width 59 height 16
type input "64"
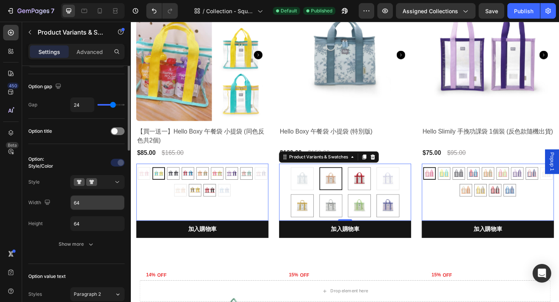
scroll to position [79, 0]
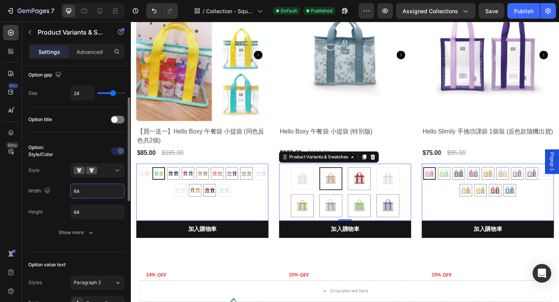
click at [99, 190] on input "64" at bounding box center [98, 191] width 54 height 14
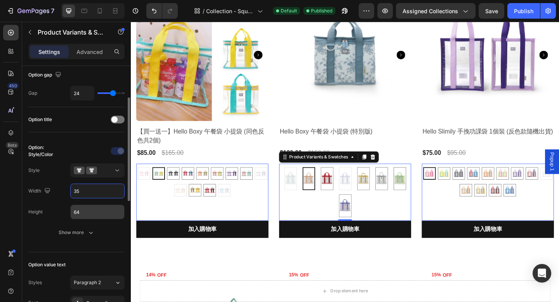
type input "35"
click at [94, 211] on input "64" at bounding box center [98, 212] width 54 height 14
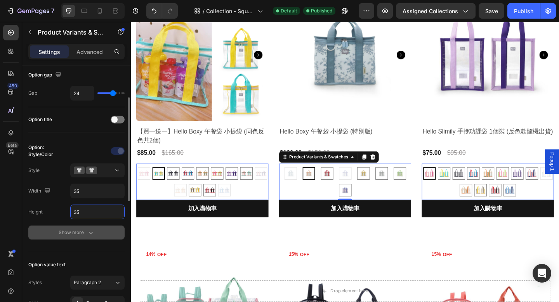
type input "35"
click at [88, 233] on icon "button" at bounding box center [91, 233] width 8 height 8
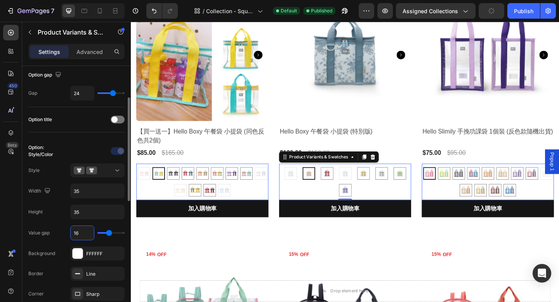
click at [82, 235] on input "16" at bounding box center [82, 233] width 23 height 14
type input "6"
click at [103, 11] on icon at bounding box center [100, 11] width 8 height 8
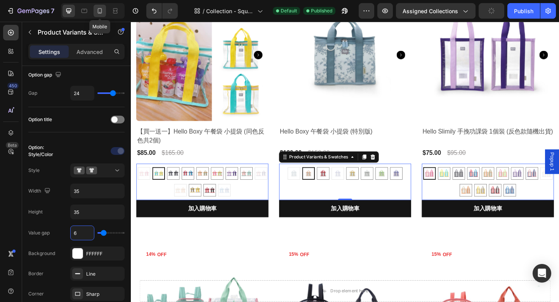
type input "12"
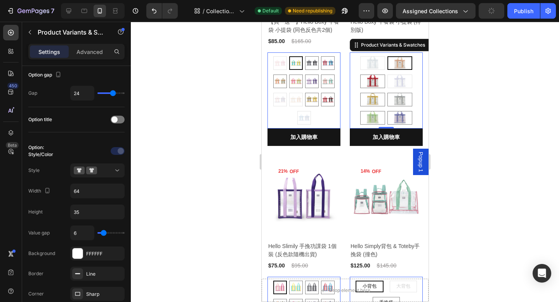
scroll to position [101, 0]
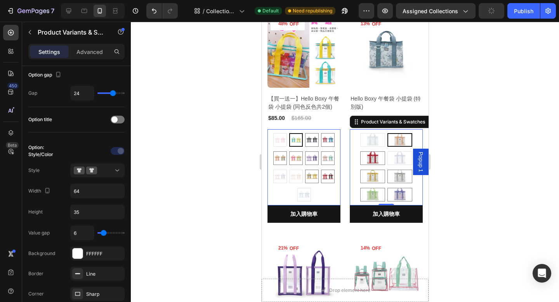
click at [340, 160] on div "灰蕾絲 灰蕾絲 珊瑚粉蕾絲 珊瑚粉蕾絲 紅星星 紅星星 藍星星 藍星星 金星星 金星星 銀星星 銀星星 綠橫條 綠橫條 紫橫條 紫橫條" at bounding box center [303, 167] width 73 height 68
click at [95, 193] on input "64" at bounding box center [98, 191] width 54 height 14
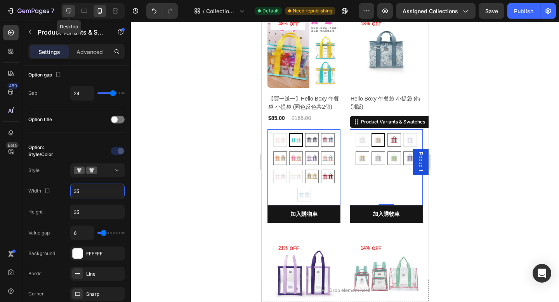
type input "35"
click at [69, 11] on icon at bounding box center [69, 11] width 8 height 8
type input "14"
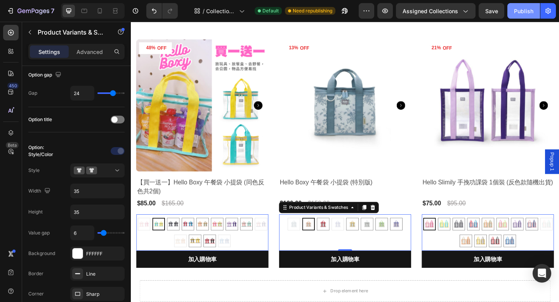
scroll to position [290, 0]
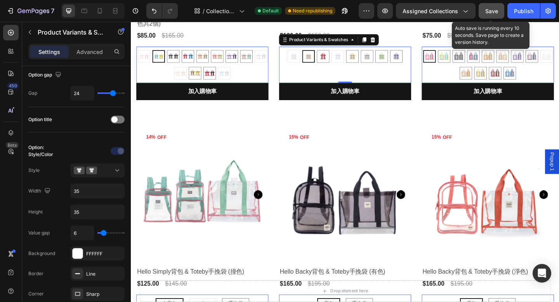
click at [494, 11] on span "Save" at bounding box center [491, 11] width 13 height 7
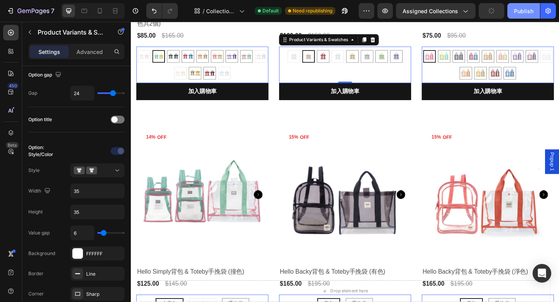
click at [522, 12] on div "Publish" at bounding box center [523, 11] width 19 height 8
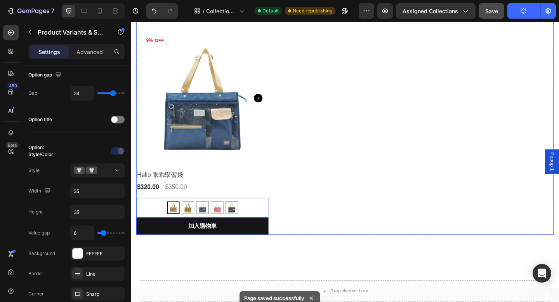
scroll to position [337, 0]
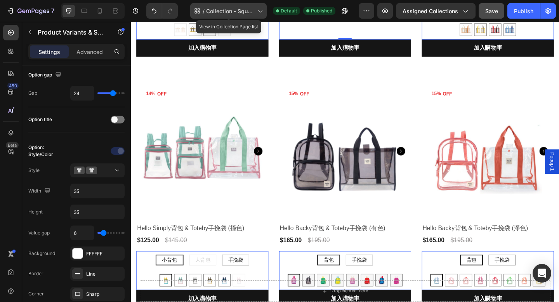
click at [235, 13] on span "Collection - Square" at bounding box center [230, 11] width 48 height 8
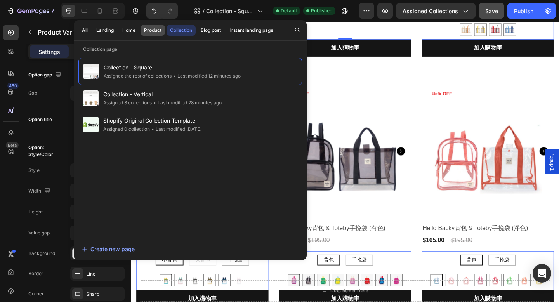
click at [151, 30] on div "Product" at bounding box center [152, 30] width 17 height 7
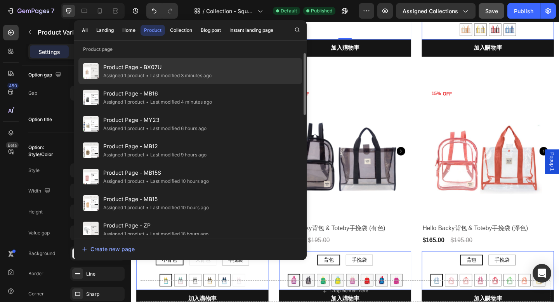
click at [155, 73] on div "• Last modified 3 minutes ago" at bounding box center [177, 76] width 67 height 8
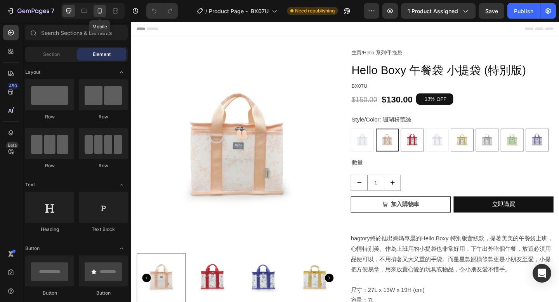
click at [100, 13] on icon at bounding box center [100, 10] width 4 height 5
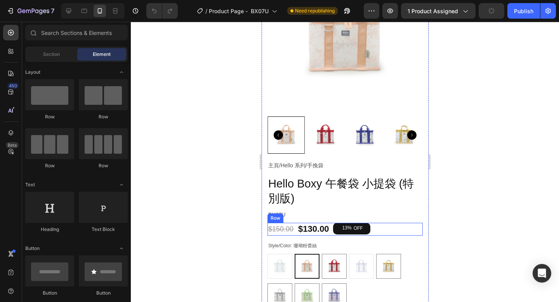
scroll to position [89, 0]
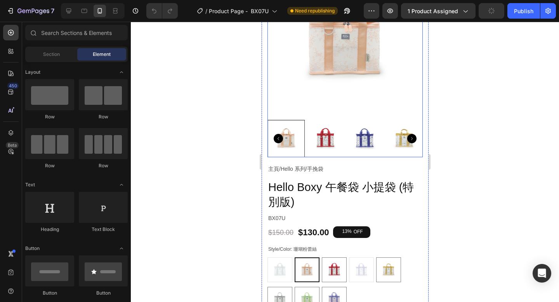
click at [394, 128] on img at bounding box center [403, 138] width 37 height 37
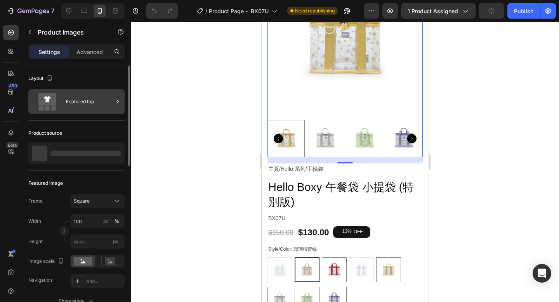
click at [97, 106] on div "Featured top" at bounding box center [89, 102] width 47 height 18
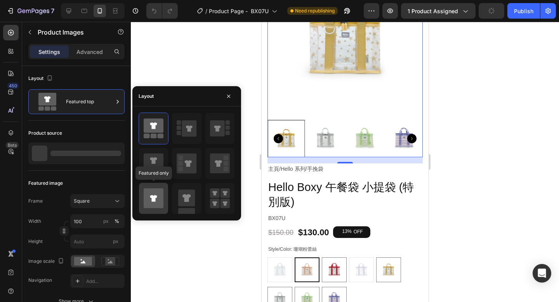
click at [157, 197] on icon at bounding box center [153, 198] width 7 height 7
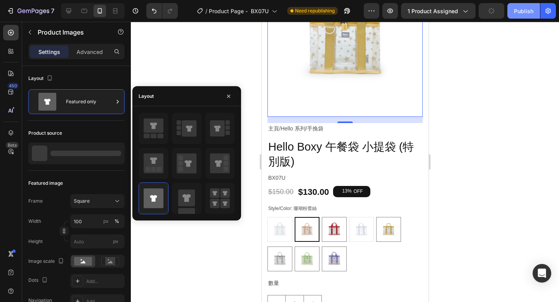
click at [520, 14] on div "Publish" at bounding box center [523, 11] width 19 height 8
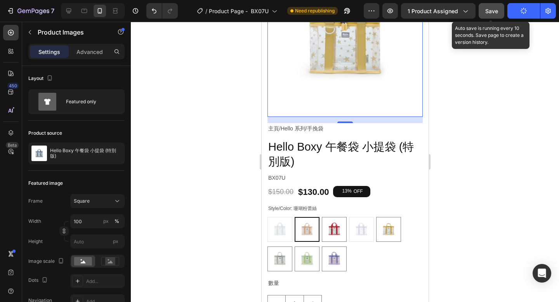
click at [489, 10] on span "Save" at bounding box center [491, 11] width 13 height 7
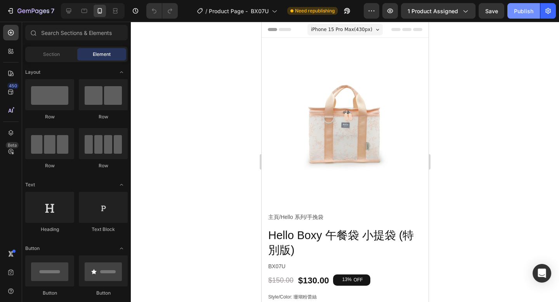
click at [519, 13] on div "Publish" at bounding box center [523, 11] width 19 height 8
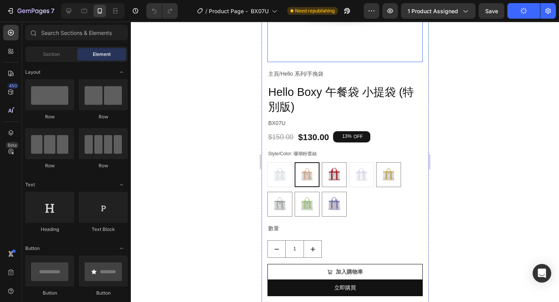
scroll to position [144, 0]
